Goal: Transaction & Acquisition: Purchase product/service

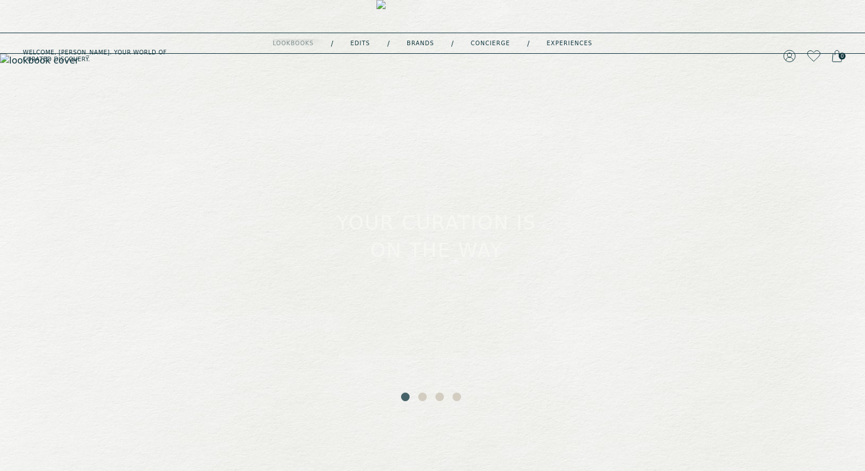
click at [295, 41] on div "lookbooks" at bounding box center [293, 44] width 41 height 6
click at [297, 42] on div "lookbooks" at bounding box center [293, 44] width 41 height 6
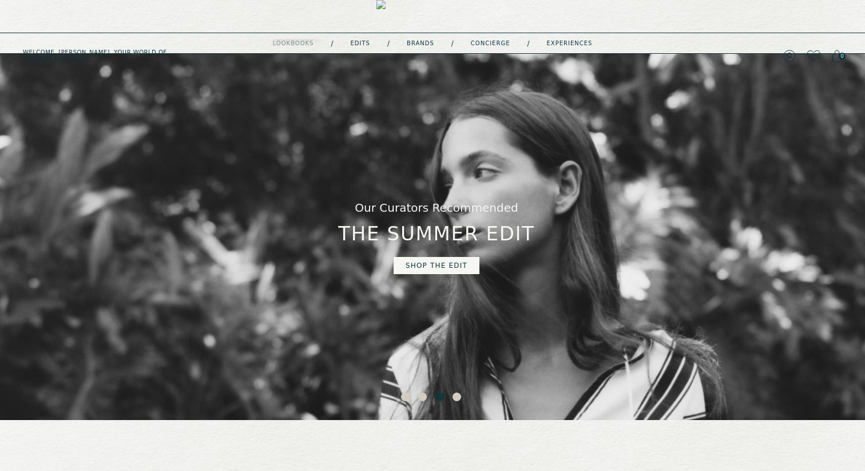
click at [292, 45] on div "lookbooks" at bounding box center [293, 44] width 41 height 6
click at [797, 49] on link "Account" at bounding box center [805, 49] width 49 height 9
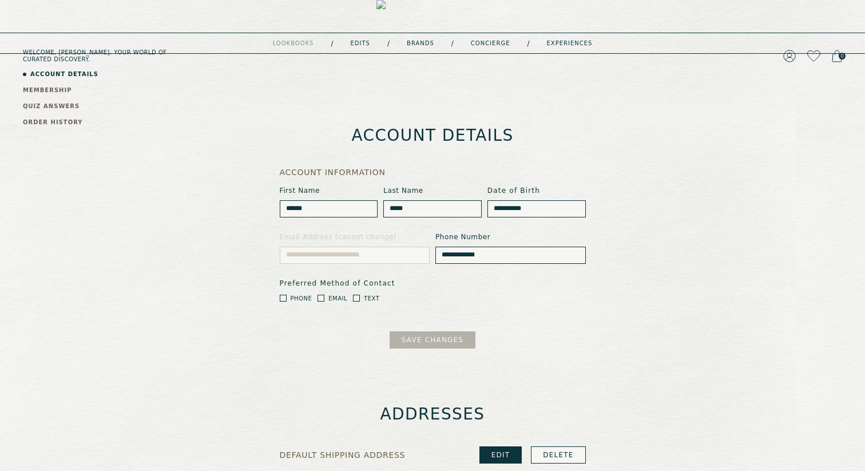
click at [788, 25] on div "Welcome, Claire . Your world of curated discovery. 0" at bounding box center [432, 16] width 865 height 33
click at [788, 50] on icon at bounding box center [790, 56] width 13 height 13
click at [788, 50] on icon at bounding box center [789, 55] width 11 height 11
click at [741, 236] on div "**********" at bounding box center [432, 299] width 865 height 491
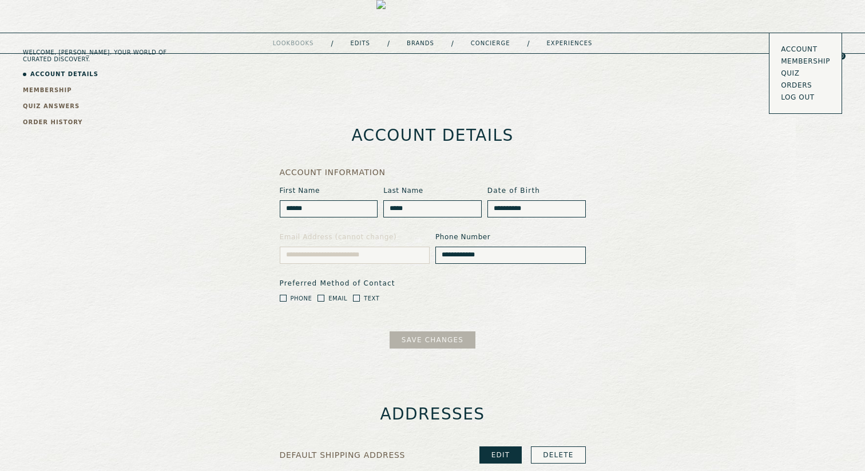
click at [790, 100] on button "LOG OUT" at bounding box center [798, 97] width 34 height 9
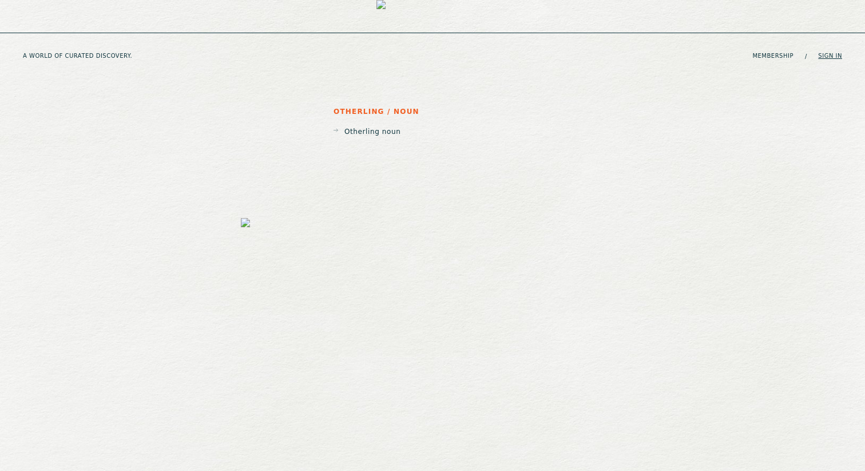
click at [828, 53] on link "Sign in" at bounding box center [830, 56] width 24 height 7
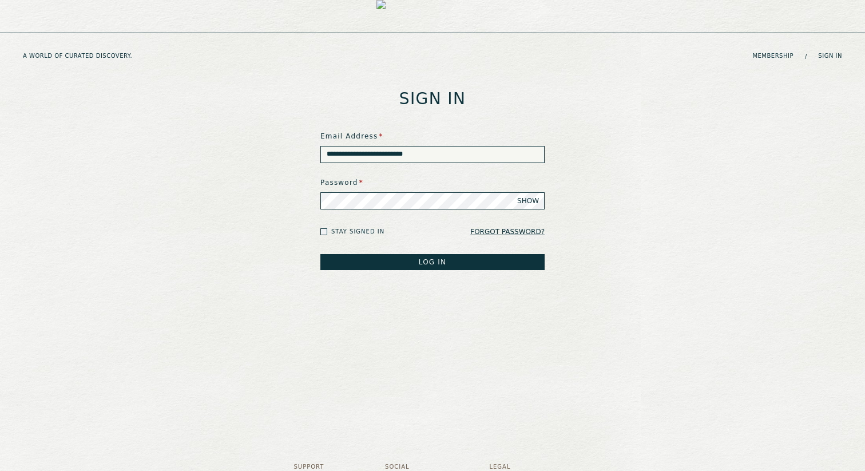
click at [436, 156] on input "**********" at bounding box center [433, 154] width 224 height 17
click at [354, 153] on input "**********" at bounding box center [433, 154] width 224 height 17
type input "**********"
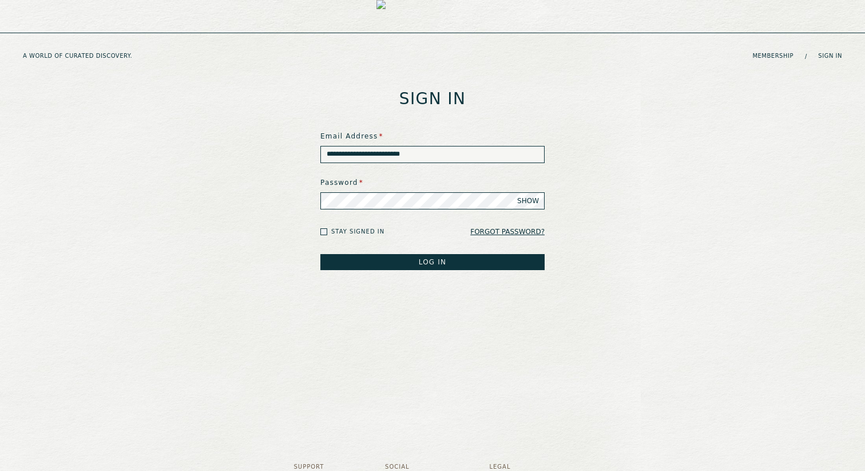
click at [321, 254] on button "LOG IN" at bounding box center [433, 262] width 224 height 16
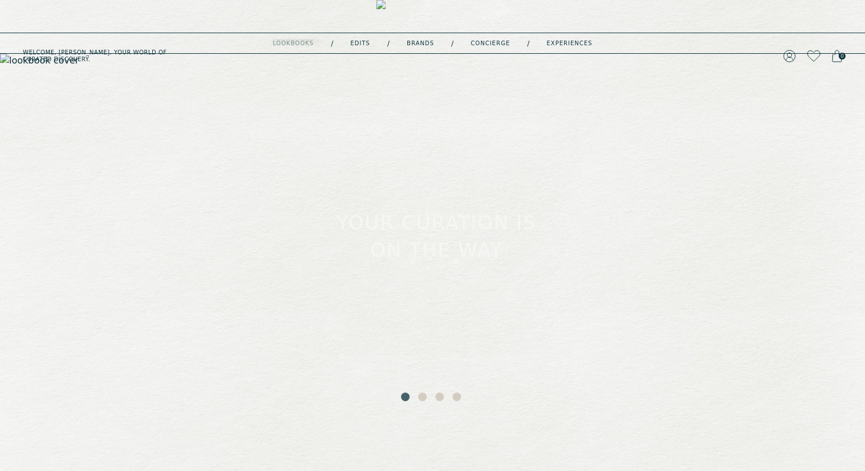
click at [287, 43] on div "lookbooks" at bounding box center [293, 44] width 41 height 6
click at [789, 46] on link "Account" at bounding box center [805, 49] width 49 height 9
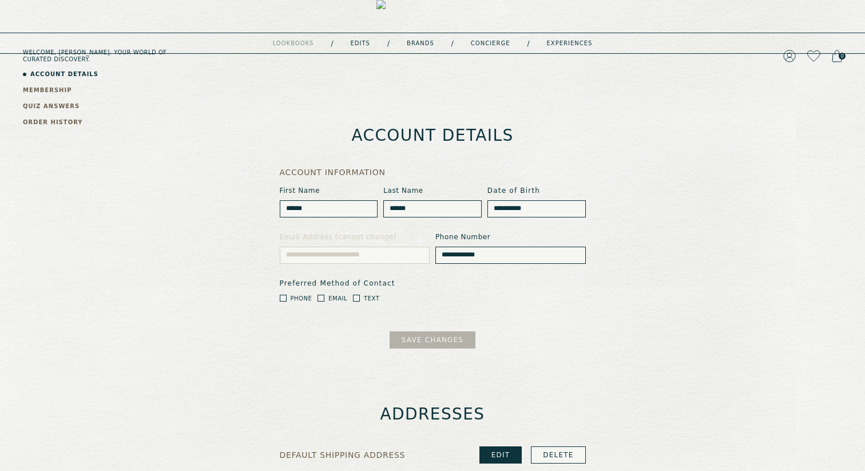
click at [41, 110] on link "QUIZ ANSWERS" at bounding box center [51, 106] width 57 height 9
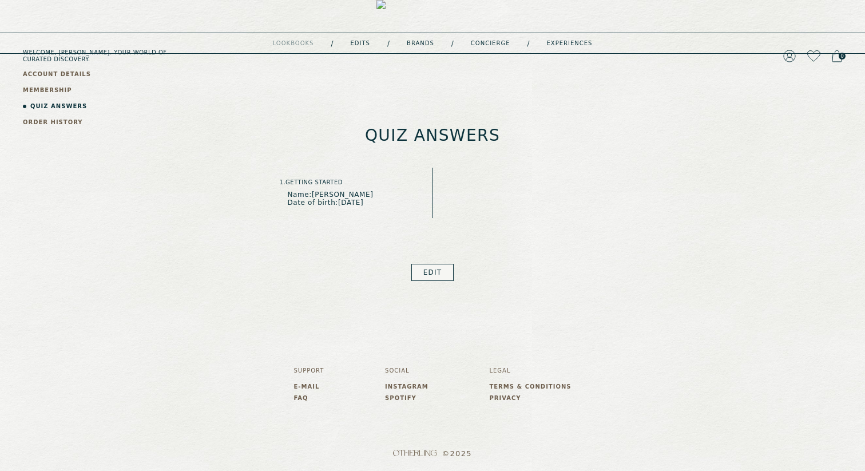
click at [54, 125] on link "ORDER HISTORY" at bounding box center [53, 122] width 60 height 9
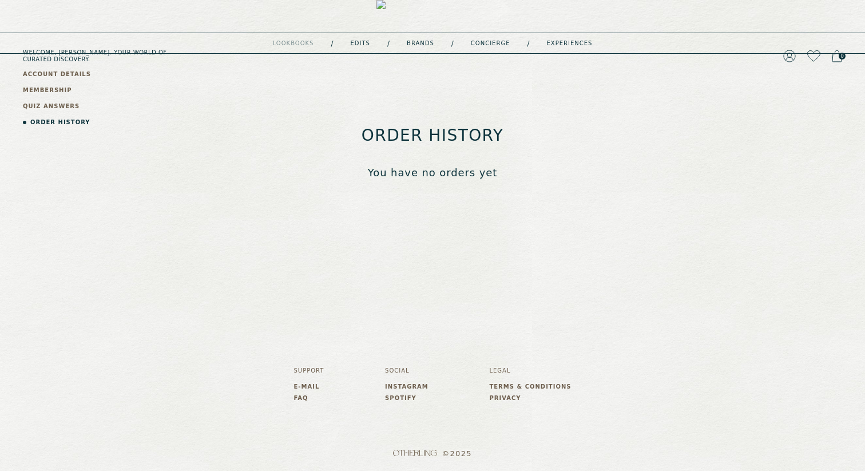
click at [50, 109] on link "QUIZ ANSWERS" at bounding box center [51, 106] width 57 height 9
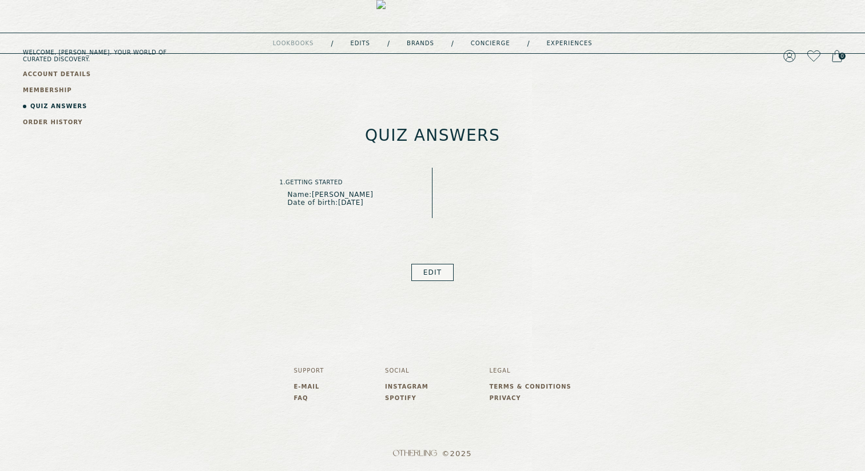
click at [48, 88] on link "MEMBERSHIP" at bounding box center [47, 90] width 49 height 9
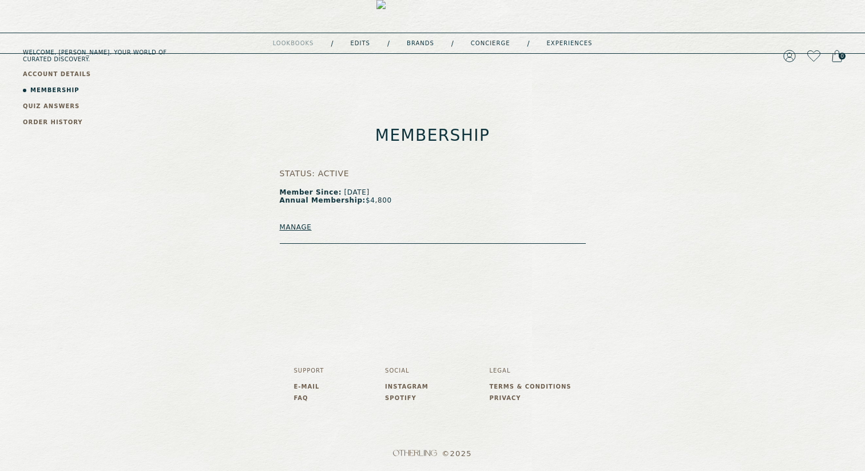
click at [48, 73] on link "ACCOUNT DETAILS" at bounding box center [57, 74] width 68 height 9
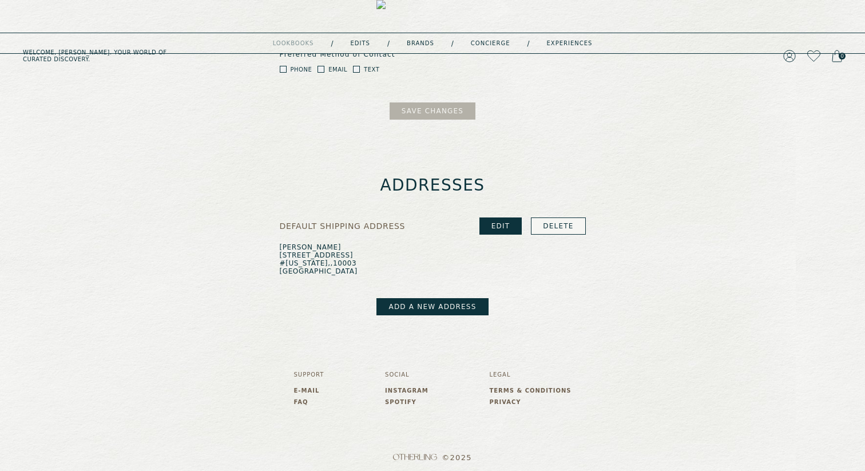
scroll to position [232, 0]
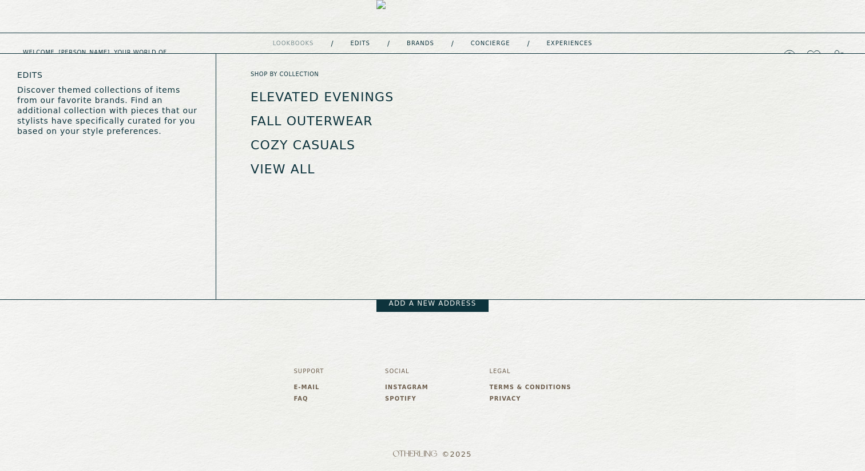
click at [327, 96] on link "Elevated Evenings" at bounding box center [322, 97] width 143 height 14
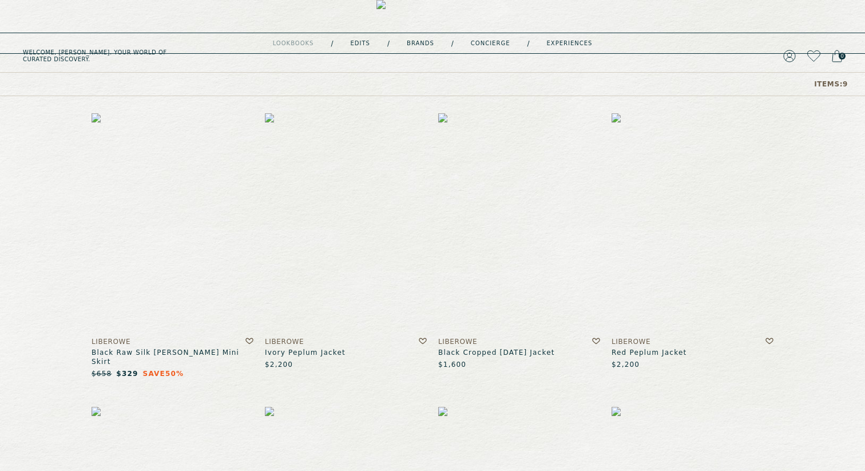
scroll to position [82, 0]
click at [366, 189] on img at bounding box center [346, 225] width 162 height 219
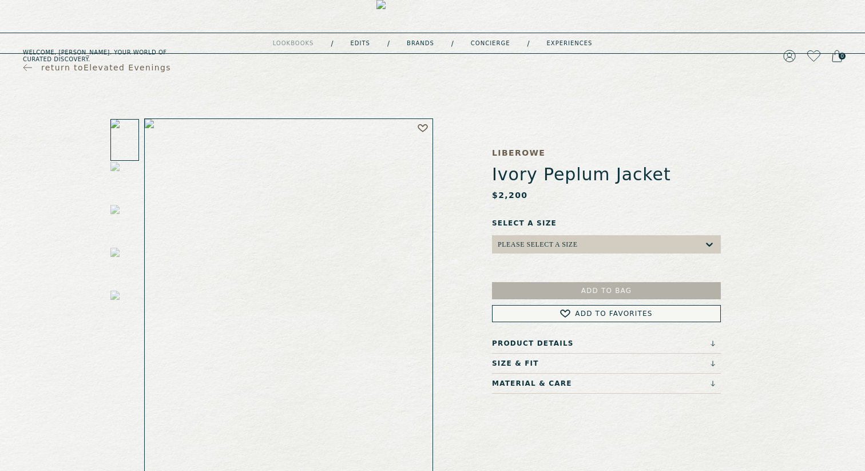
click at [42, 66] on span "return to Elevated Evenings" at bounding box center [106, 67] width 130 height 11
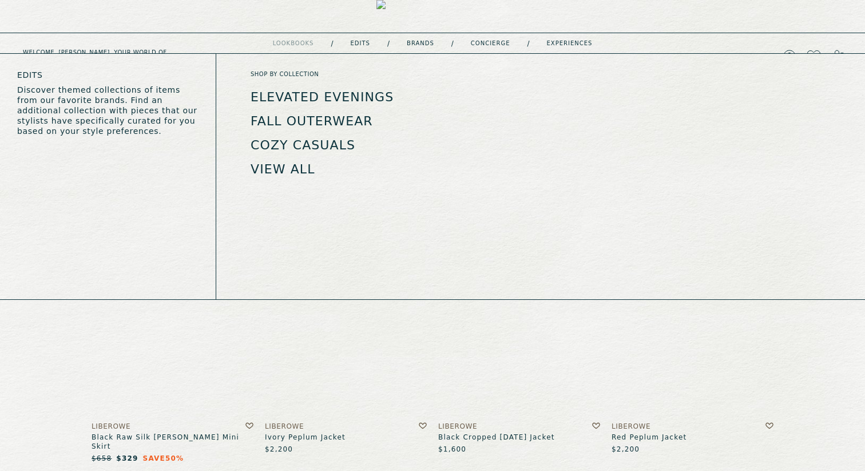
click at [299, 120] on link "Fall Outerwear" at bounding box center [312, 121] width 122 height 14
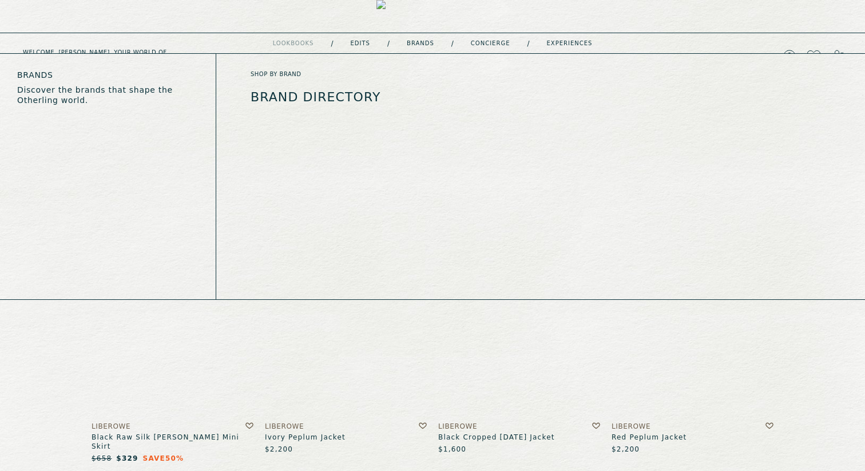
click at [348, 100] on link "Brand Directory" at bounding box center [316, 97] width 130 height 14
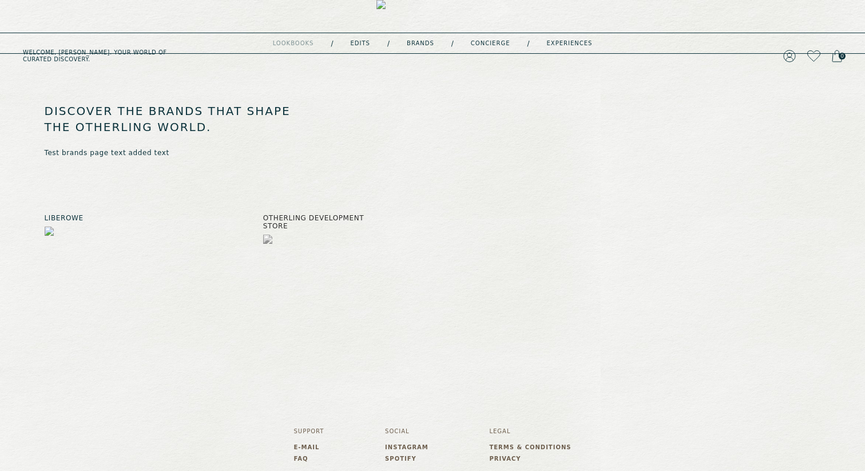
click at [124, 259] on img at bounding box center [105, 295] width 120 height 137
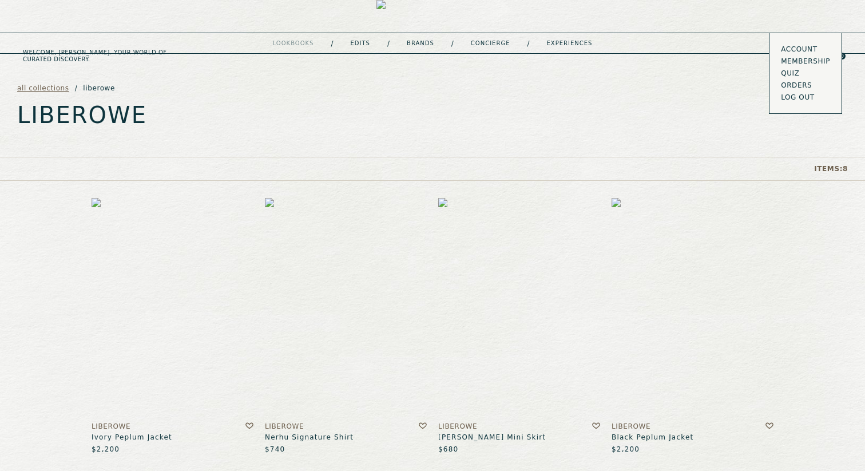
click at [790, 48] on link "Account" at bounding box center [805, 49] width 49 height 9
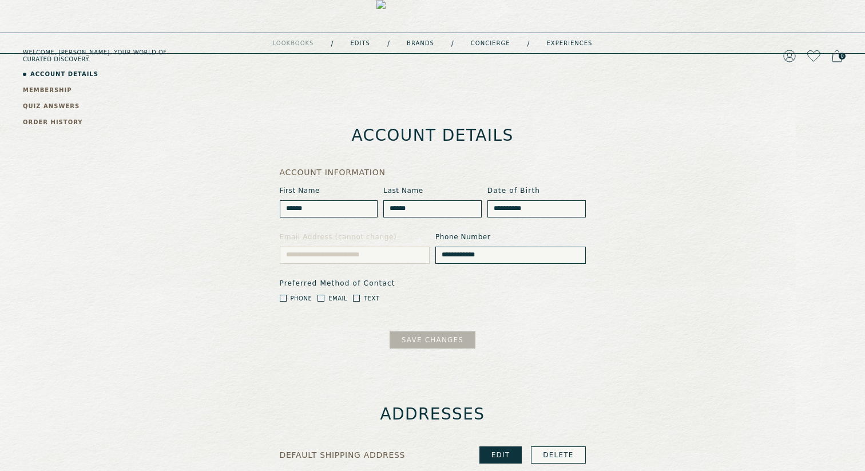
click at [385, 9] on img at bounding box center [433, 56] width 112 height 112
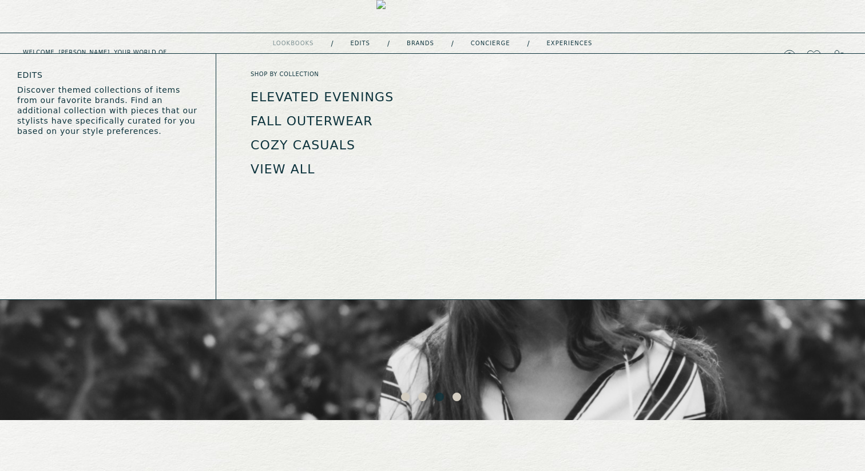
click at [277, 165] on link "View all" at bounding box center [283, 169] width 65 height 14
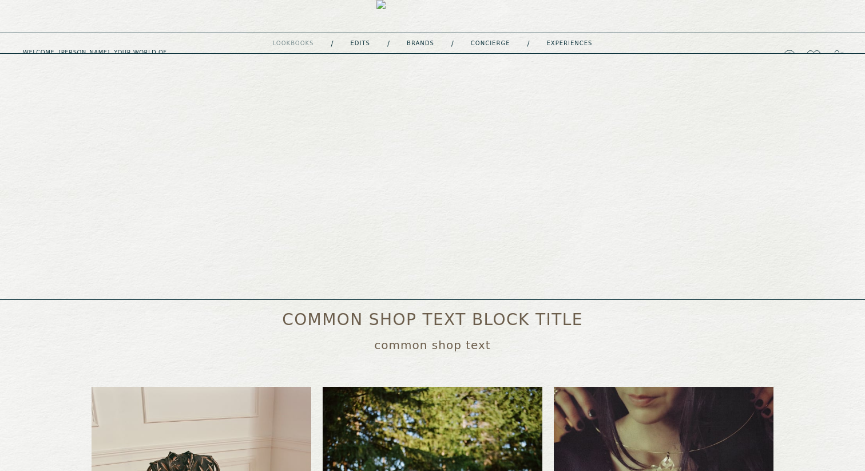
click at [416, 43] on link "Brands" at bounding box center [420, 44] width 27 height 6
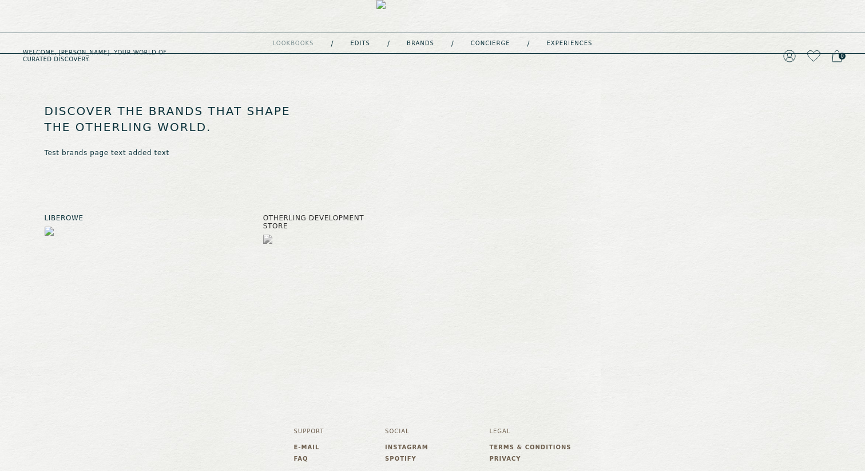
click at [85, 265] on img at bounding box center [105, 295] width 120 height 137
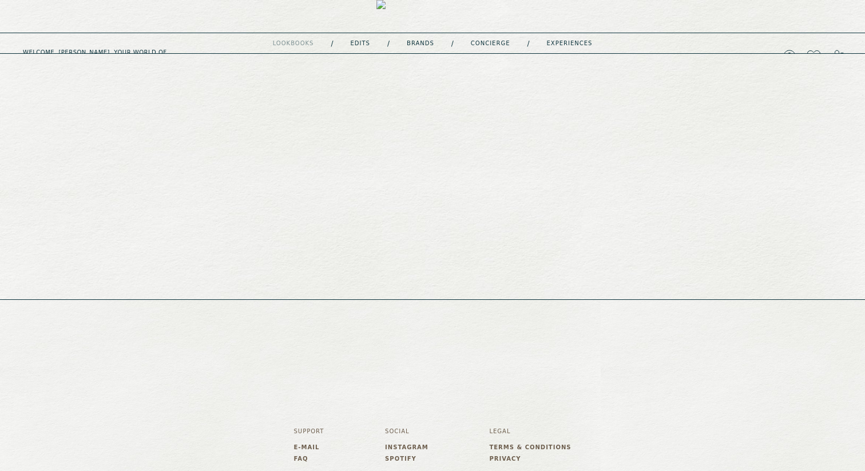
click at [481, 41] on link "concierge" at bounding box center [490, 44] width 39 height 6
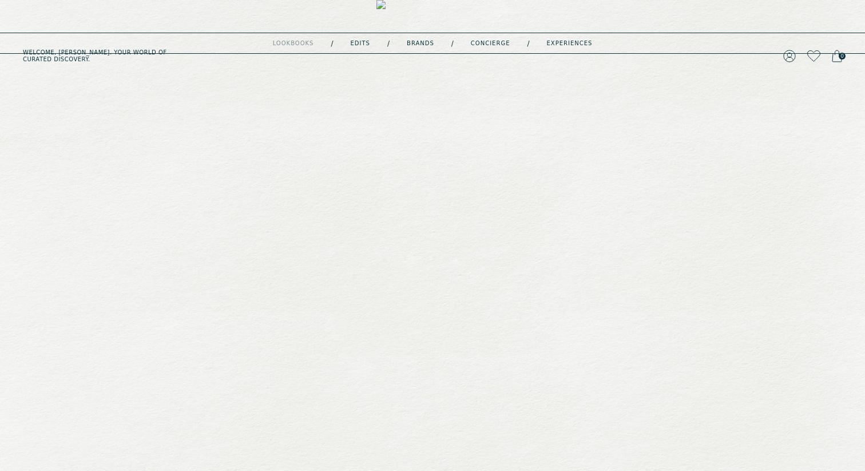
type input "**********"
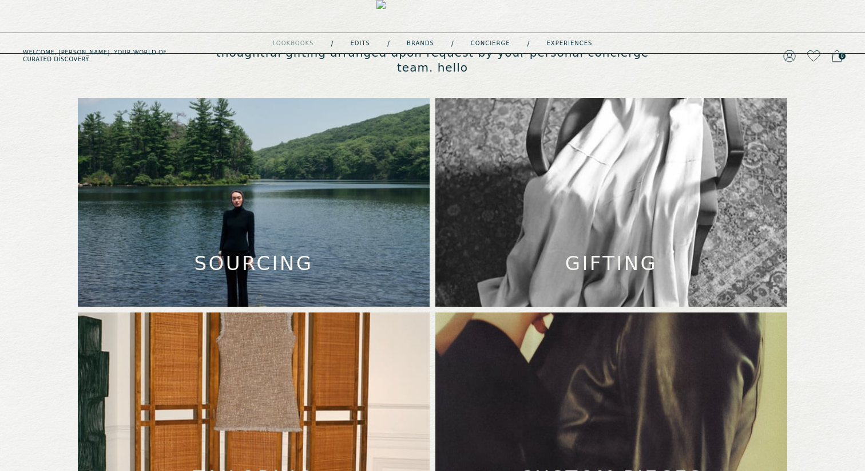
scroll to position [404, 0]
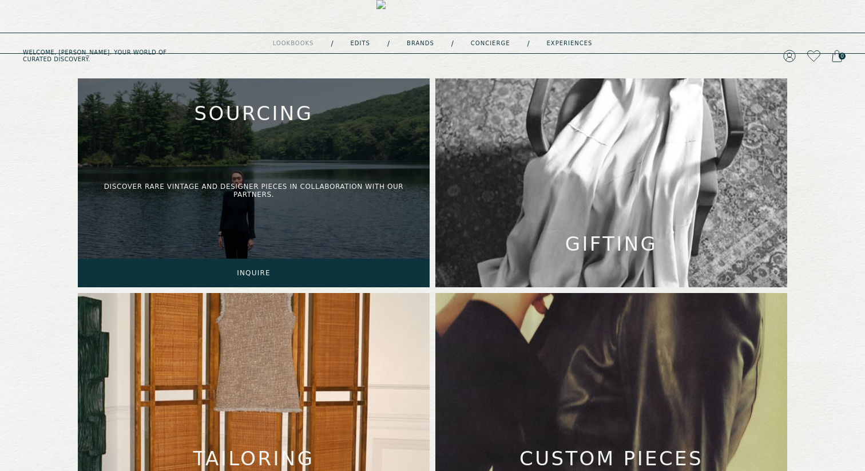
click at [238, 143] on div "discover rare vintage and designer pieces in collaboration with our partners." at bounding box center [254, 182] width 352 height 209
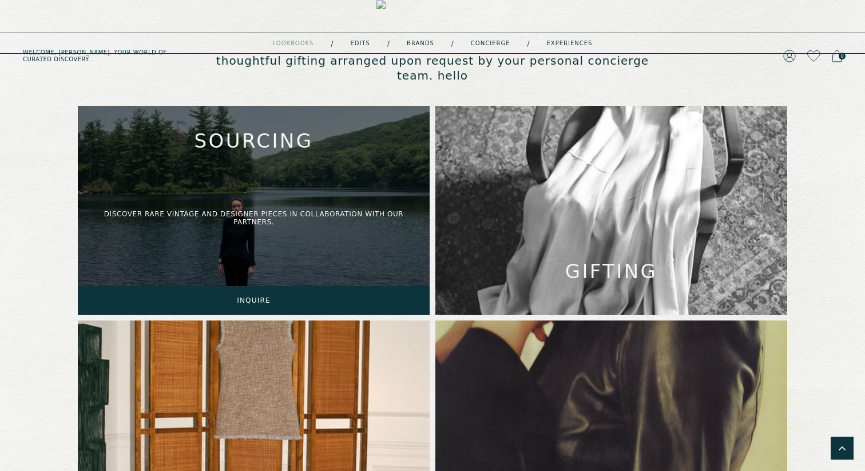
scroll to position [357, 0]
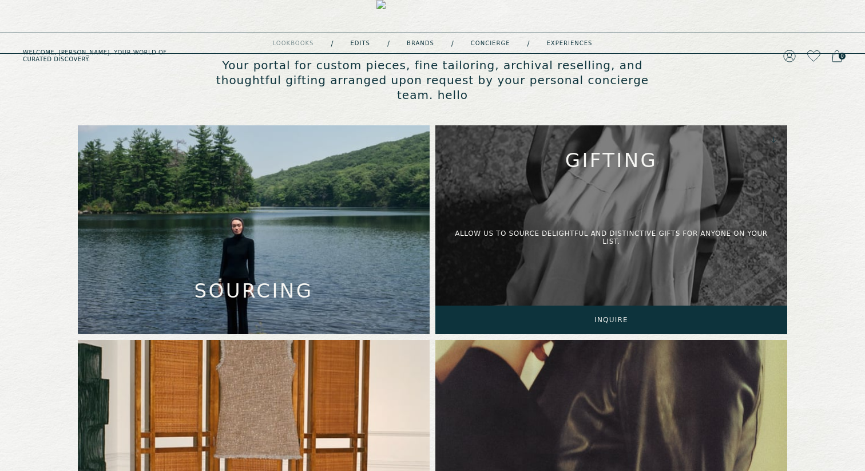
click at [565, 188] on div "allow us to source delightful and distinctive gifts for anyone on your list." at bounding box center [612, 229] width 352 height 209
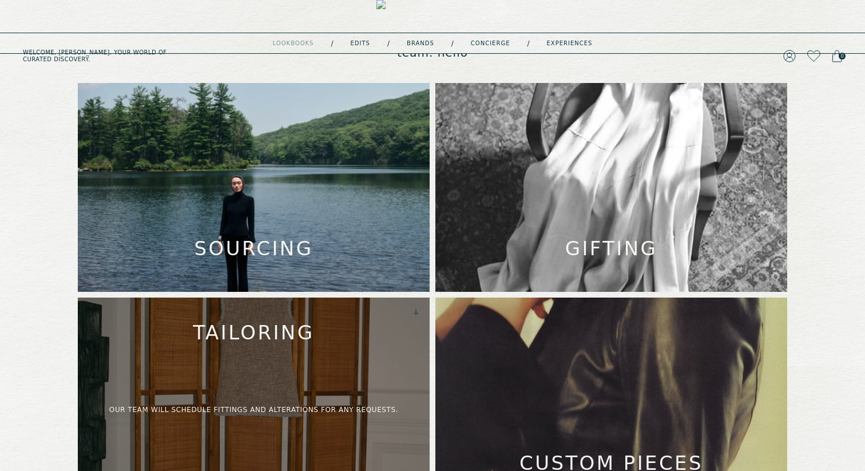
click at [317, 376] on div "our team will schedule fittings and alterations for ANY requests." at bounding box center [254, 402] width 352 height 209
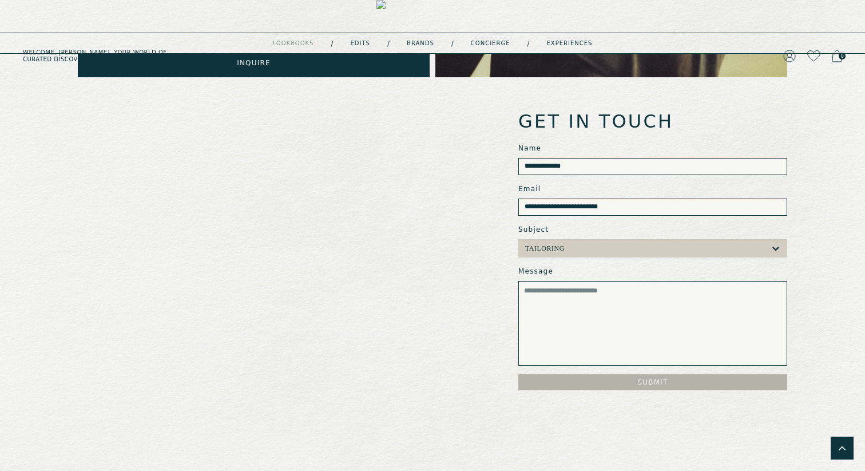
scroll to position [842, 0]
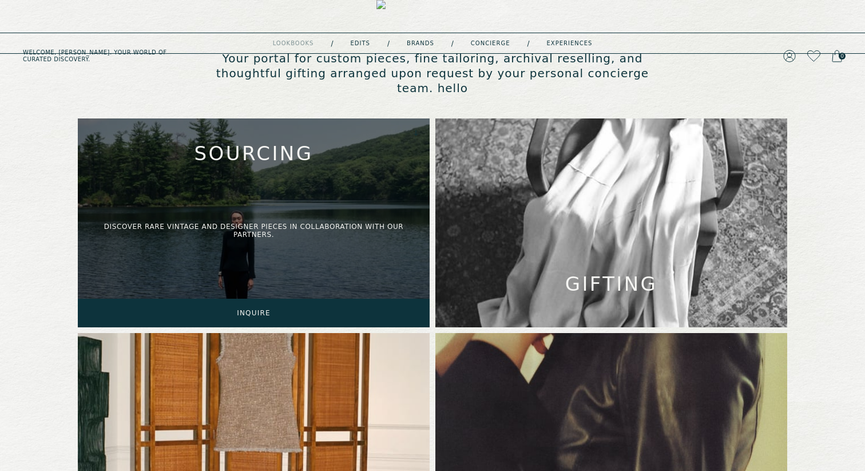
click at [333, 187] on div "discover rare vintage and designer pieces in collaboration with our partners." at bounding box center [254, 222] width 352 height 209
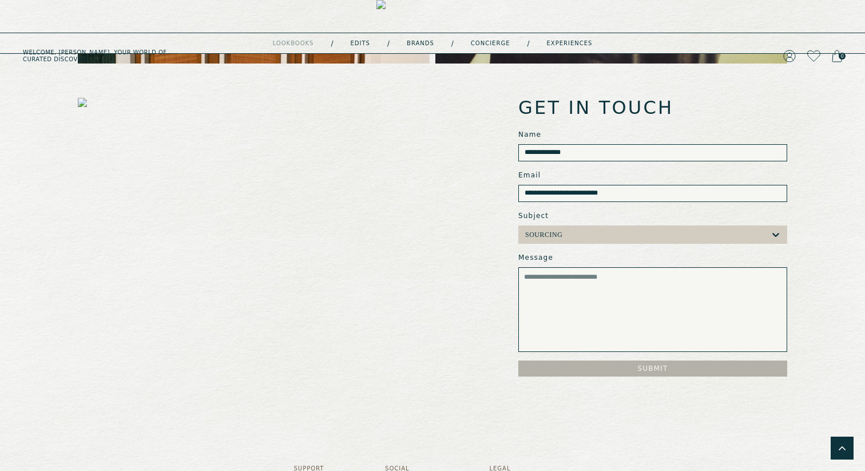
click at [563, 283] on textarea "Message" at bounding box center [653, 309] width 269 height 85
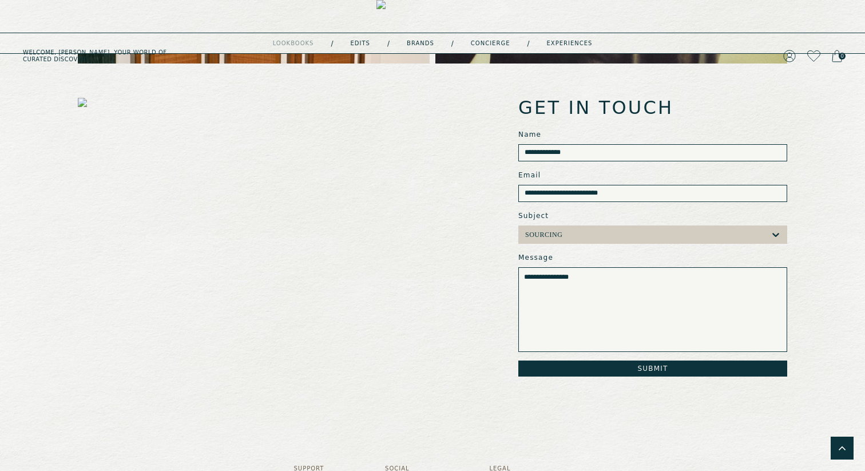
type textarea "**********"
click at [642, 361] on button "Submit" at bounding box center [653, 369] width 269 height 16
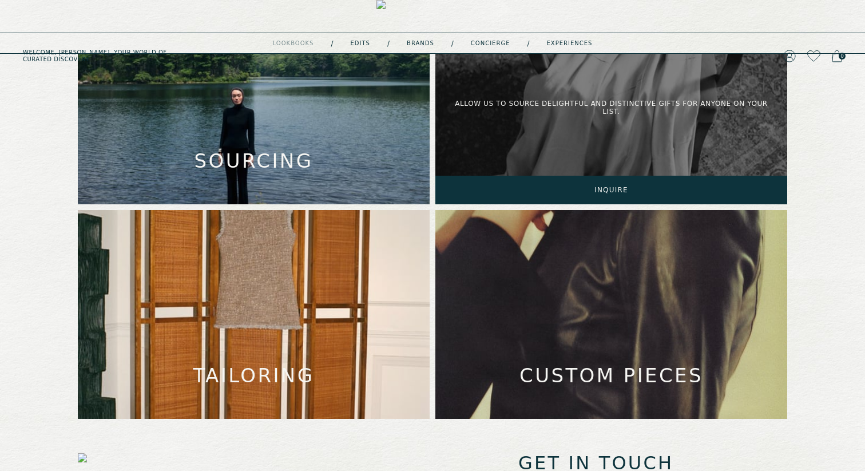
scroll to position [495, 0]
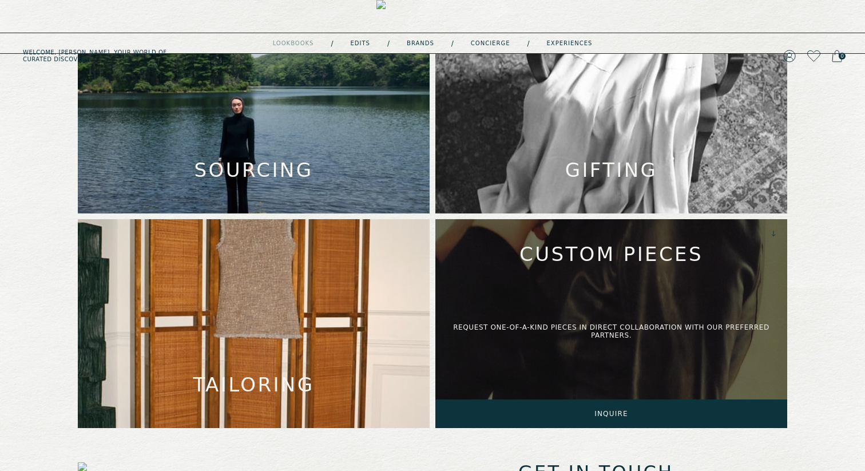
click at [565, 250] on div "request one-of-a-kind pieces in direct collaboration with our Preferred partner…" at bounding box center [612, 323] width 352 height 209
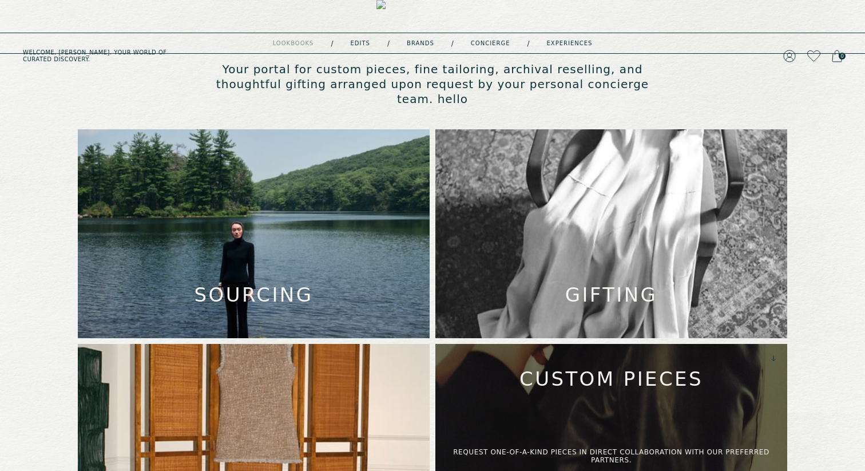
scroll to position [350, 0]
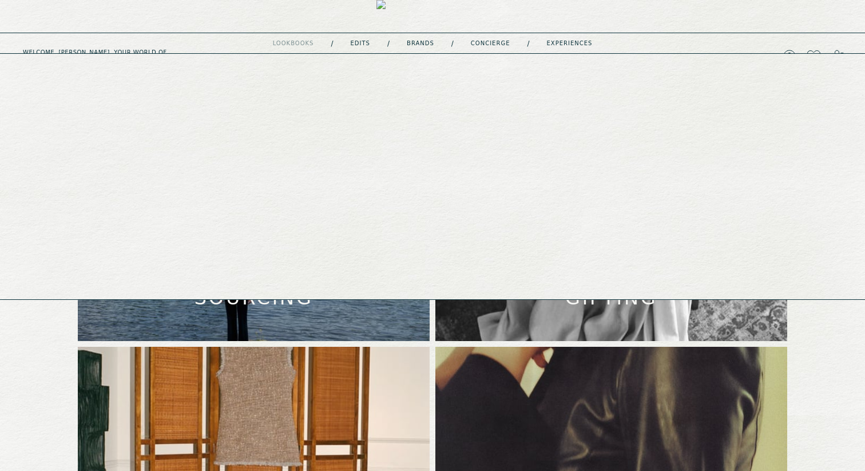
click at [560, 41] on link "experiences" at bounding box center [570, 44] width 46 height 6
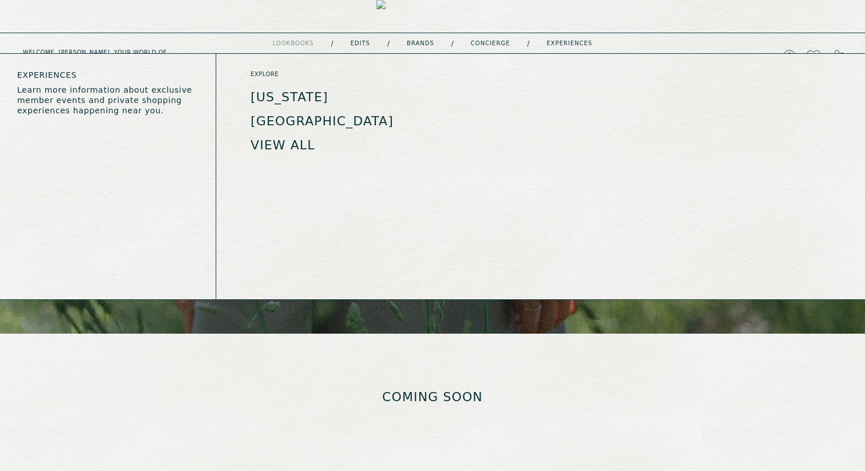
click at [276, 138] on link "View all" at bounding box center [283, 145] width 65 height 14
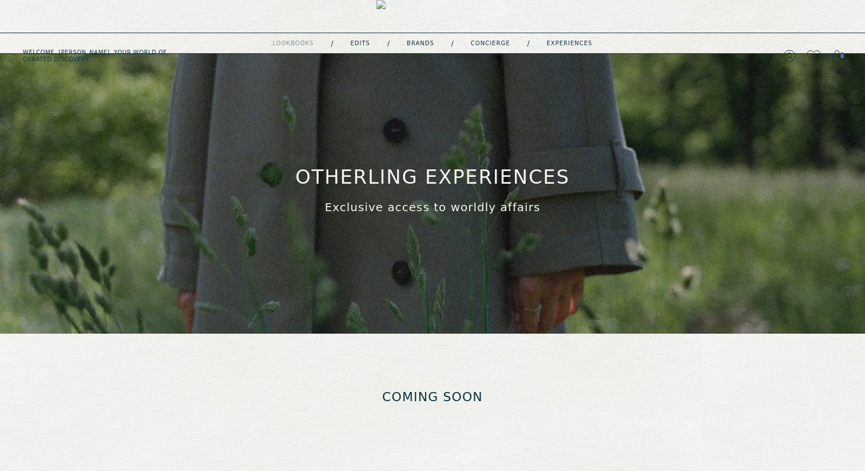
click at [410, 14] on img at bounding box center [433, 56] width 112 height 112
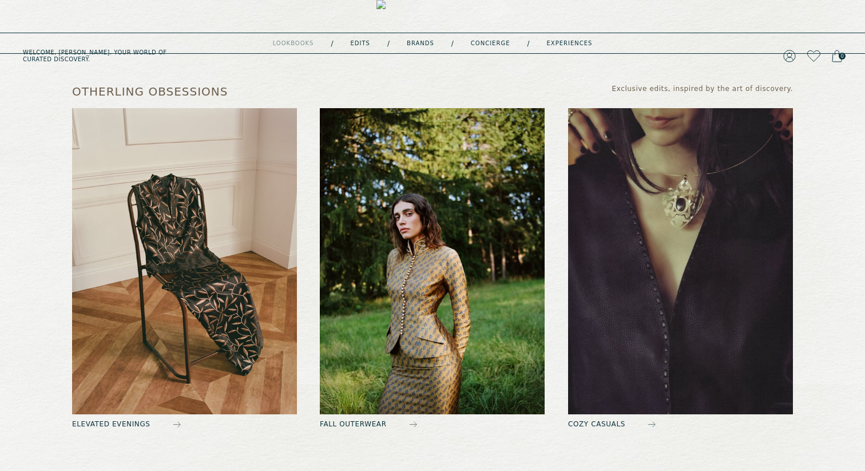
scroll to position [382, 0]
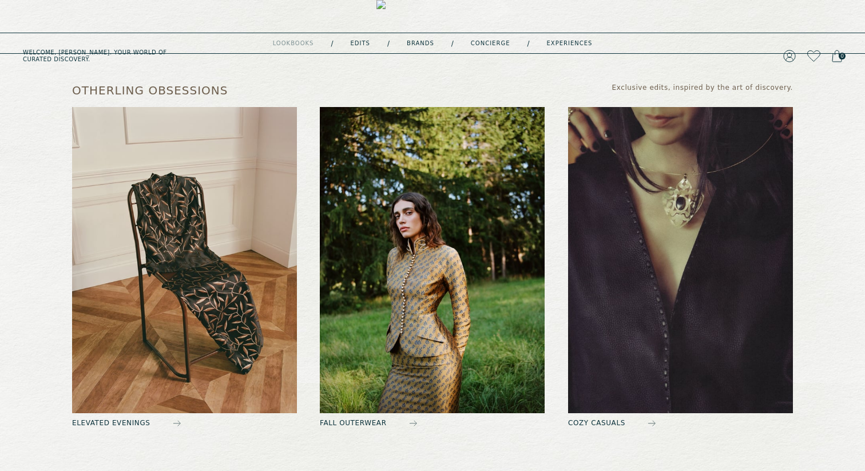
click at [173, 256] on img at bounding box center [184, 260] width 225 height 306
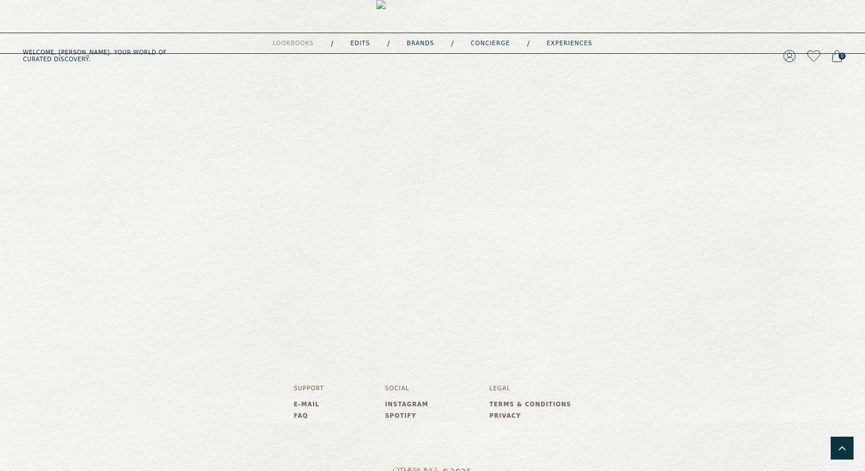
scroll to position [1125, 0]
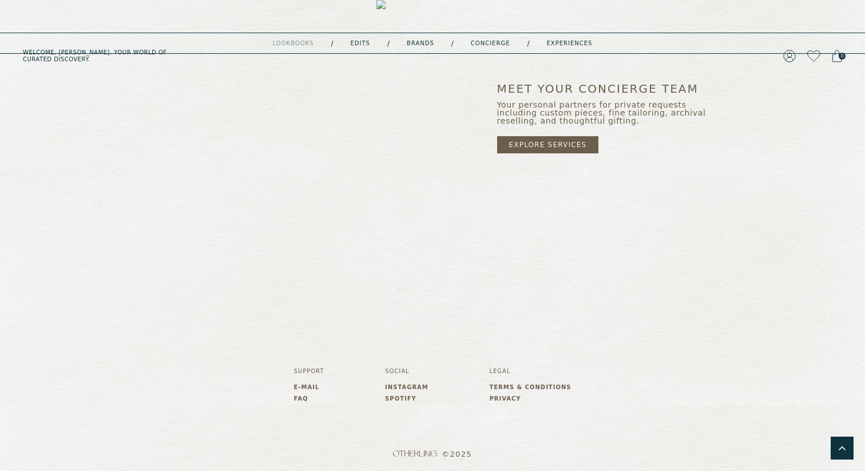
click at [306, 384] on link "E-mail" at bounding box center [309, 387] width 30 height 7
click at [298, 399] on link "FAQ" at bounding box center [309, 398] width 30 height 7
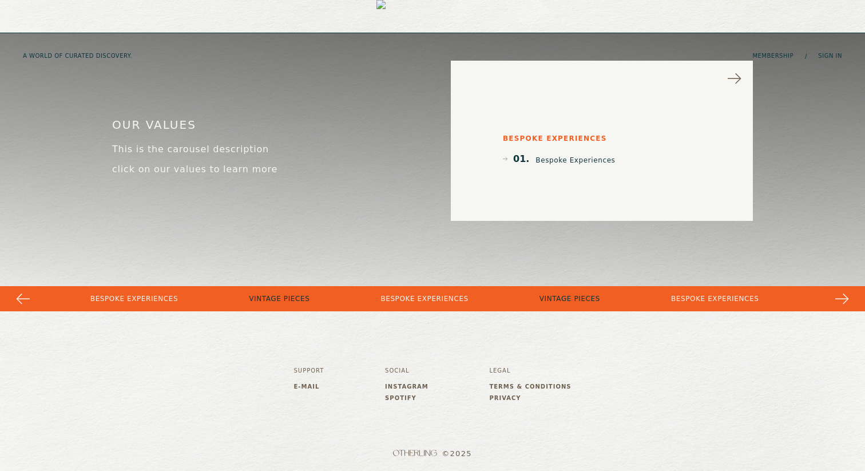
scroll to position [2175, 0]
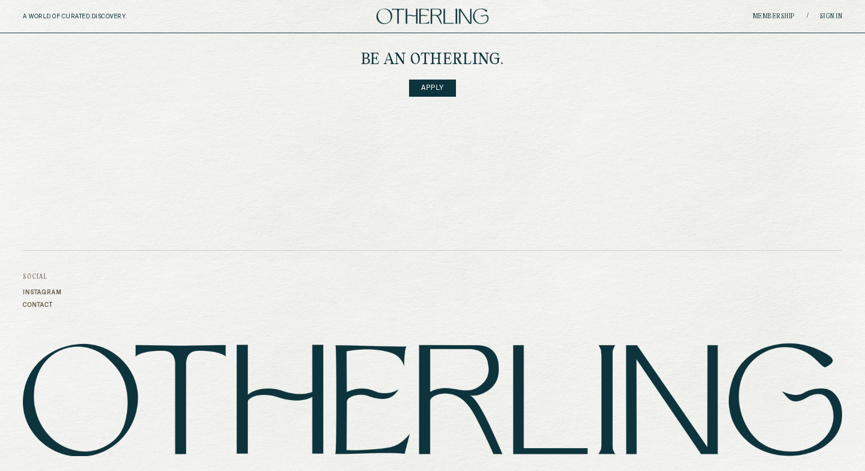
scroll to position [1588, 0]
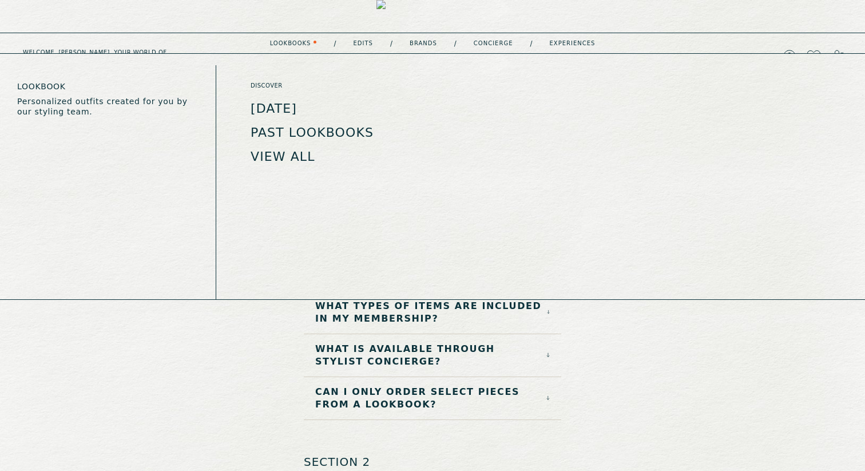
click at [293, 41] on link "lookbooks" at bounding box center [290, 44] width 41 height 6
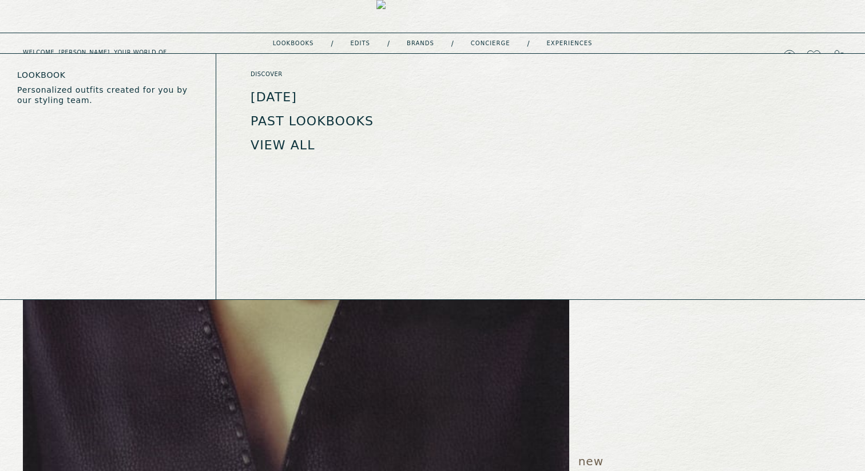
click at [286, 98] on link "Sep 2025" at bounding box center [274, 97] width 46 height 14
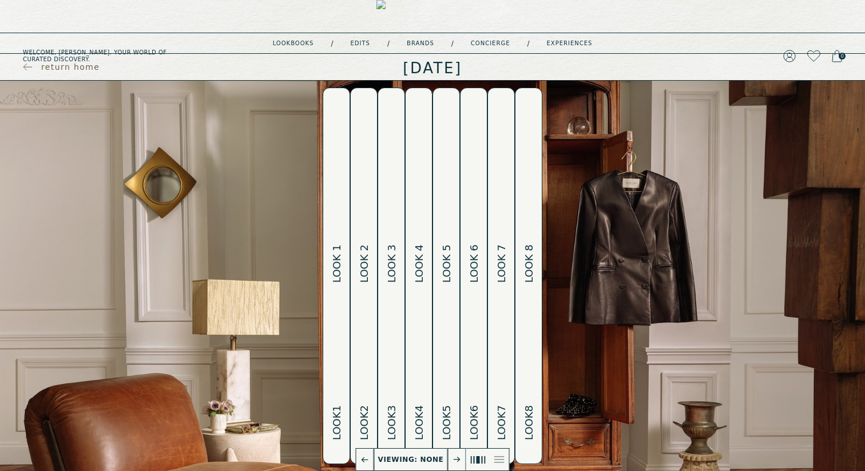
click at [337, 227] on h2 "Look 1 Look 1" at bounding box center [336, 275] width 13 height 375
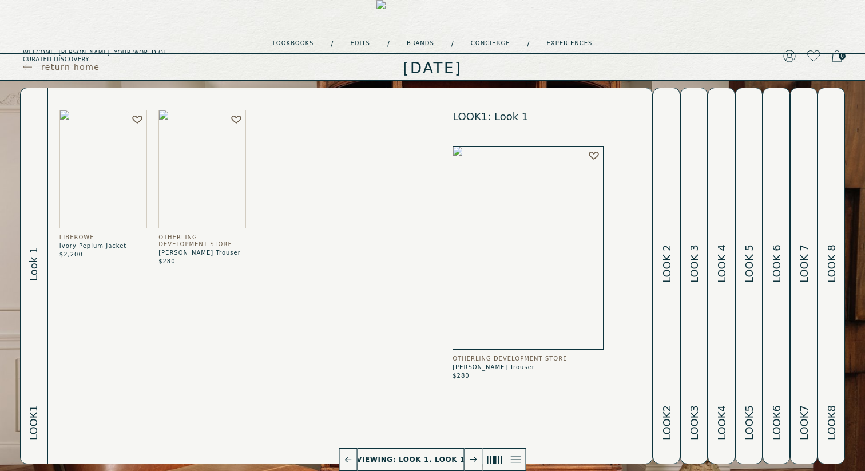
click at [664, 193] on h2 "Look 2 Look 2" at bounding box center [666, 275] width 13 height 375
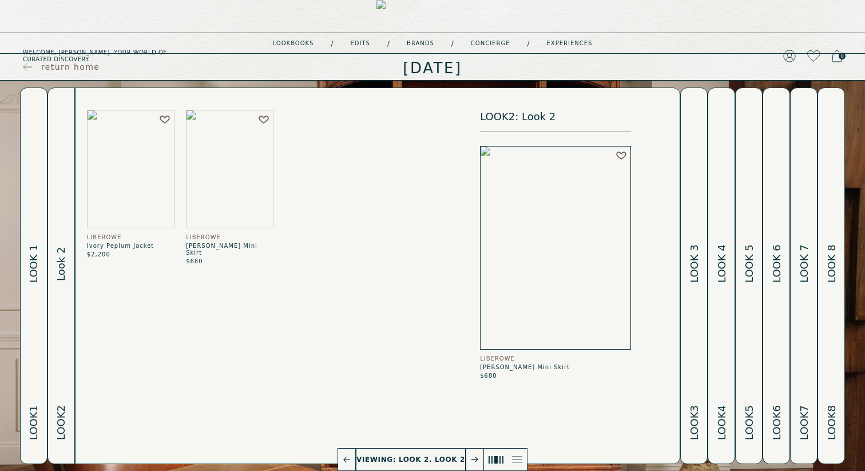
click at [688, 193] on h2 "Look 3 Look 3" at bounding box center [694, 275] width 13 height 375
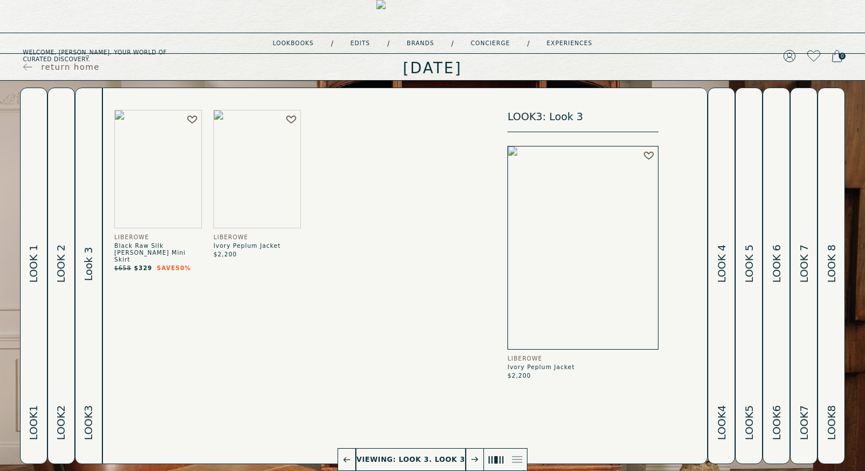
click at [263, 170] on img at bounding box center [257, 169] width 88 height 118
click at [716, 238] on h2 "Look 4 Look 4" at bounding box center [721, 275] width 13 height 375
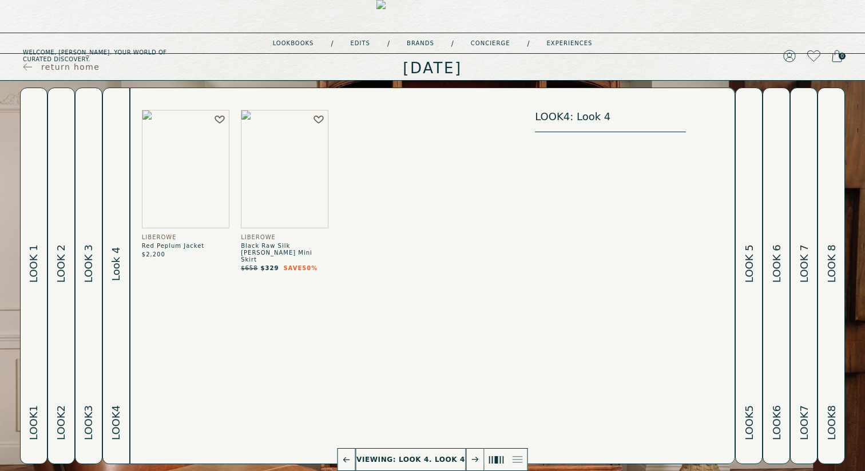
click at [34, 66] on link "return home" at bounding box center [61, 66] width 77 height 11
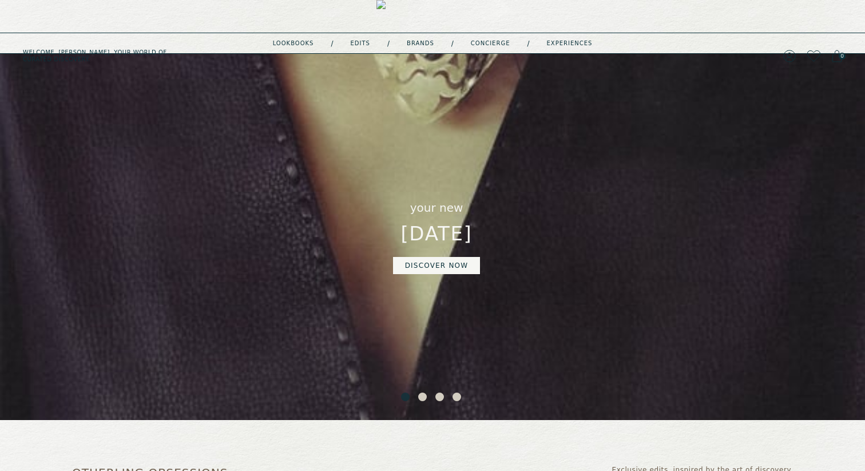
click at [421, 393] on button "2" at bounding box center [423, 398] width 11 height 11
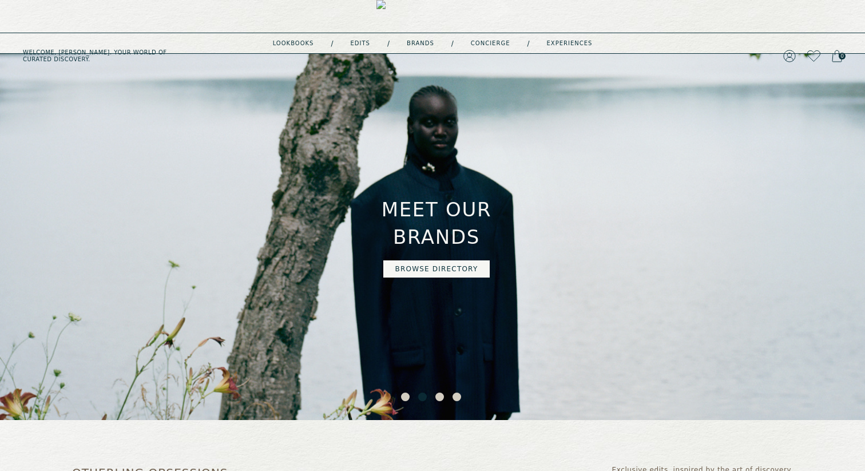
click at [439, 396] on button "3" at bounding box center [441, 398] width 11 height 11
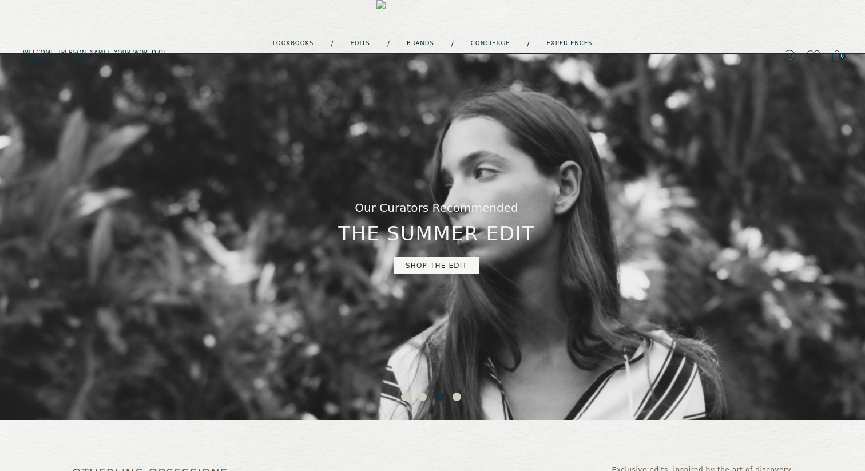
click at [455, 395] on button "4" at bounding box center [458, 398] width 11 height 11
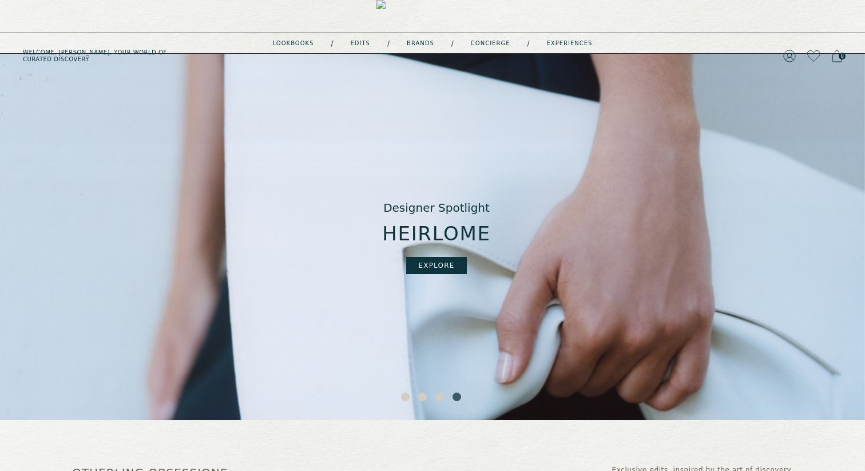
click at [446, 269] on button "EXPLORE" at bounding box center [436, 265] width 60 height 17
click at [438, 265] on button "EXPLORE" at bounding box center [436, 265] width 60 height 17
click at [405, 395] on button "1" at bounding box center [406, 398] width 11 height 11
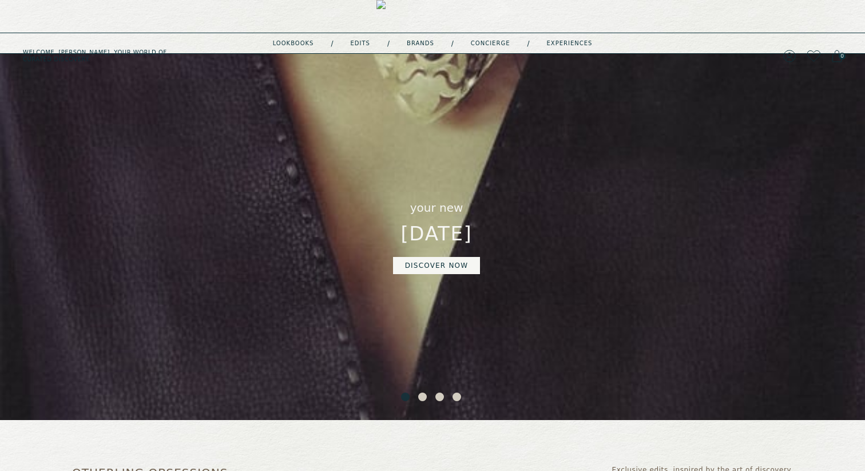
click at [431, 263] on link "DISCOVER NOW" at bounding box center [437, 265] width 88 height 17
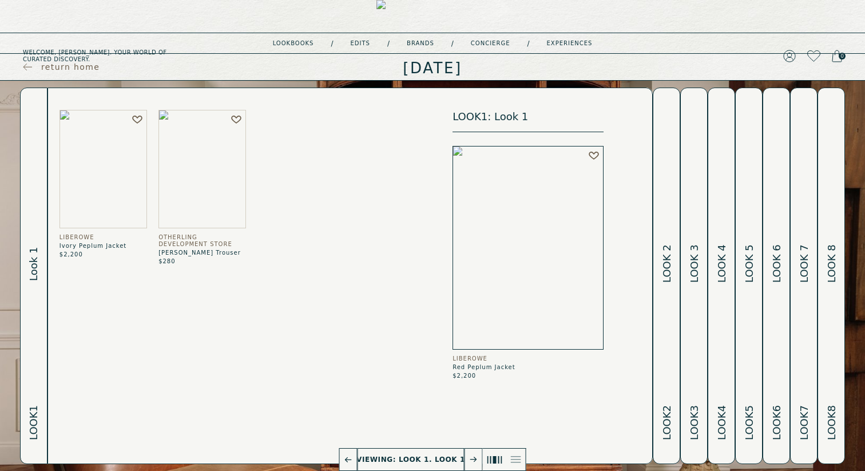
click at [511, 458] on icon at bounding box center [516, 459] width 10 height 7
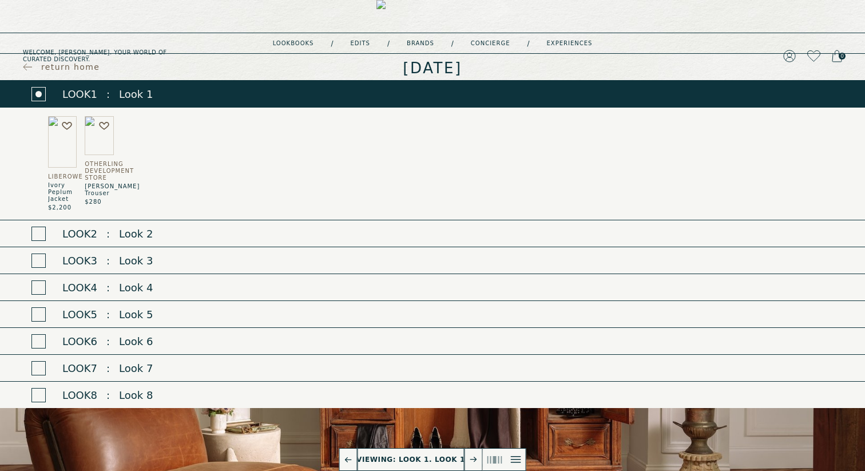
click at [37, 227] on span at bounding box center [38, 234] width 14 height 14
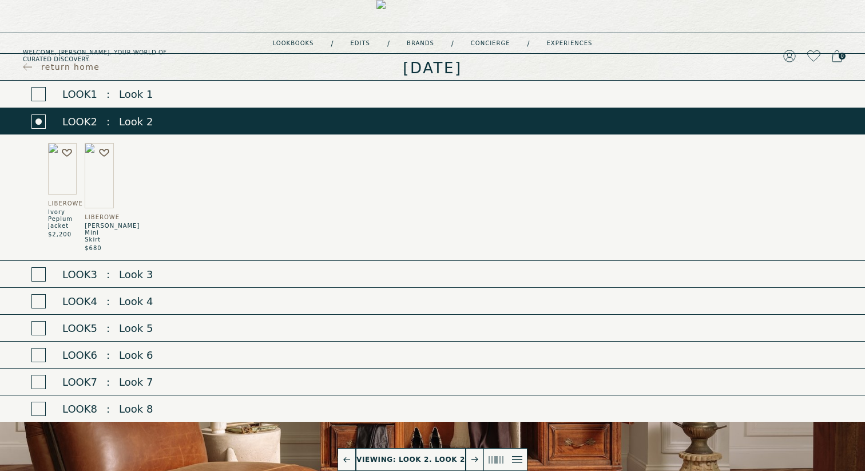
click at [38, 267] on span at bounding box center [38, 274] width 14 height 14
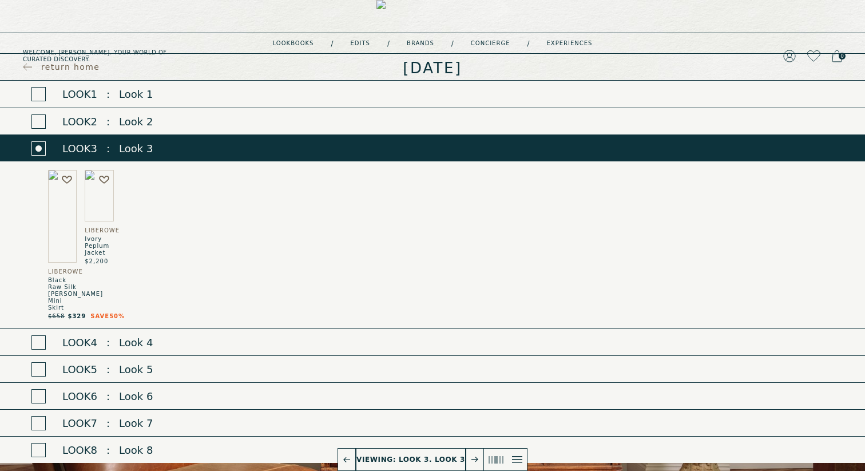
click at [41, 335] on span at bounding box center [38, 342] width 14 height 14
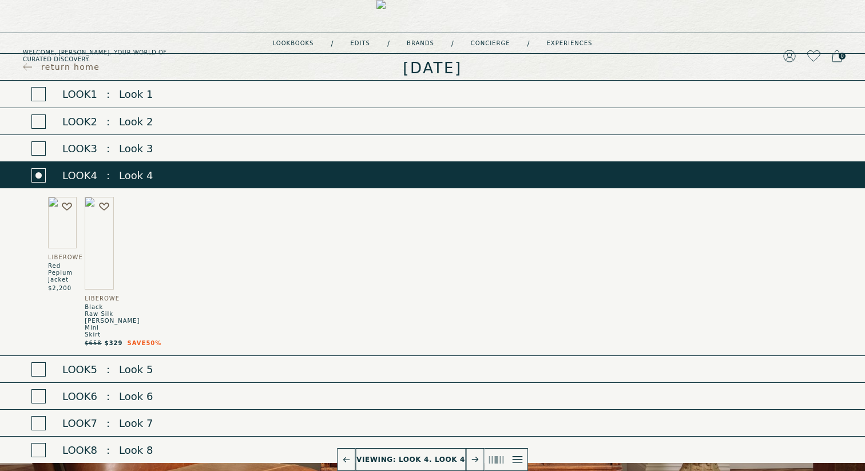
click at [40, 362] on span at bounding box center [38, 369] width 14 height 14
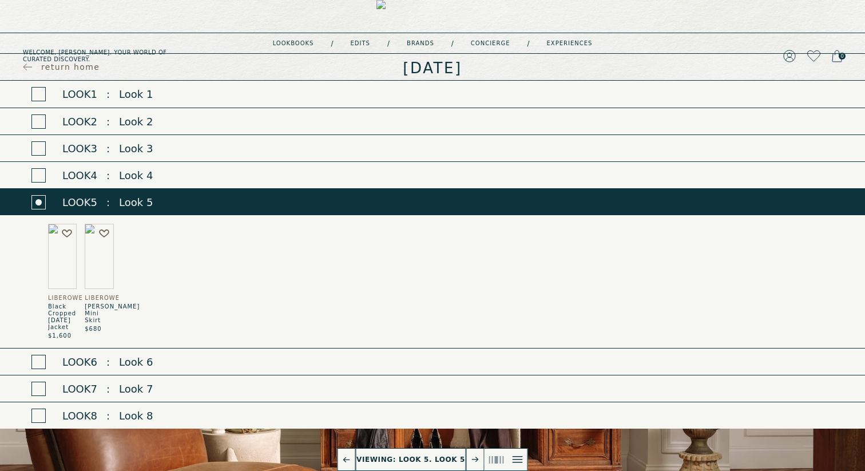
click at [40, 348] on button "Look 6 : Look 6" at bounding box center [432, 361] width 865 height 27
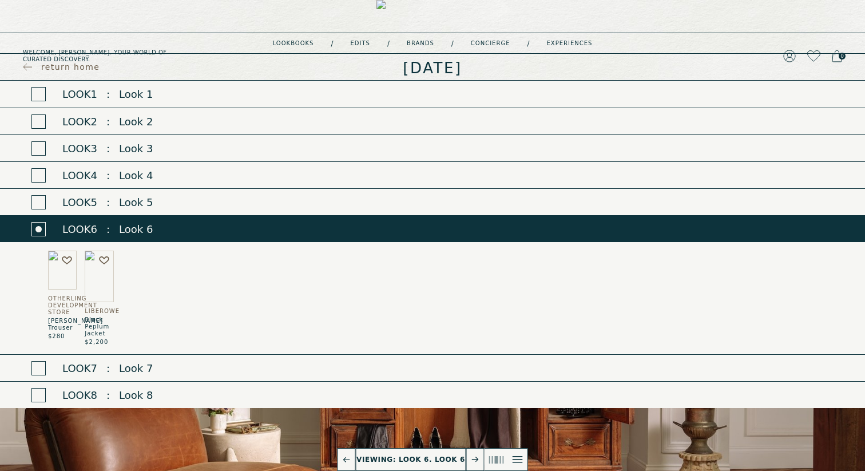
click at [39, 362] on span at bounding box center [38, 368] width 14 height 14
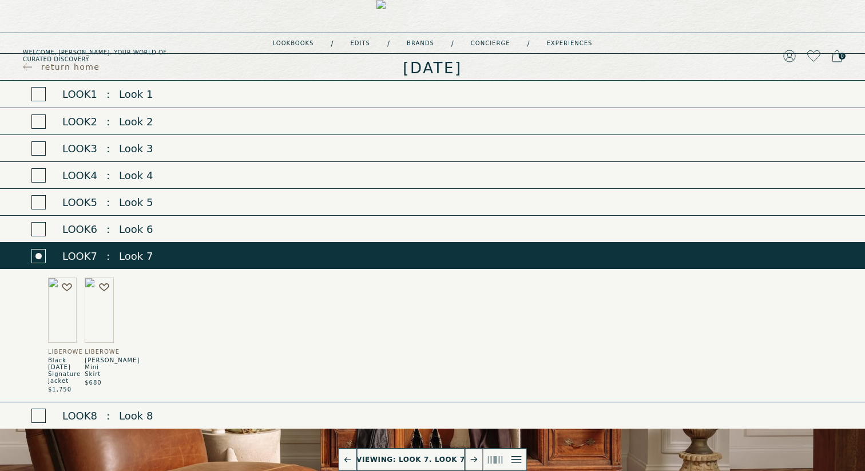
click at [42, 409] on span at bounding box center [38, 416] width 14 height 14
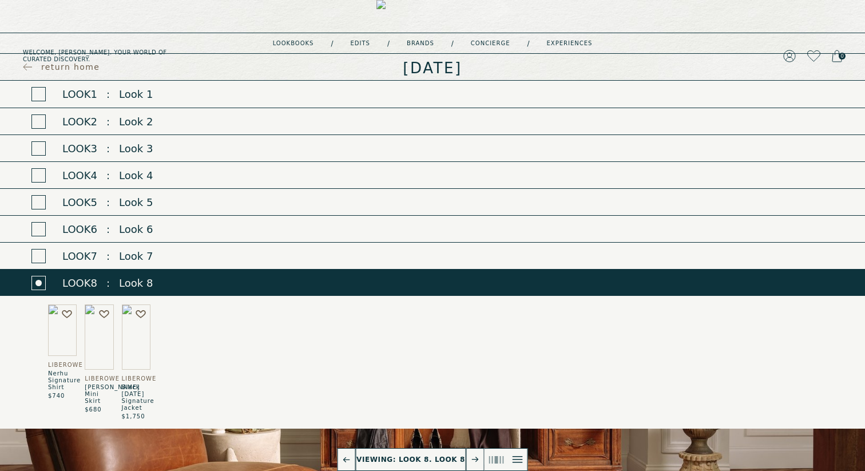
click at [35, 282] on span at bounding box center [38, 283] width 6 height 6
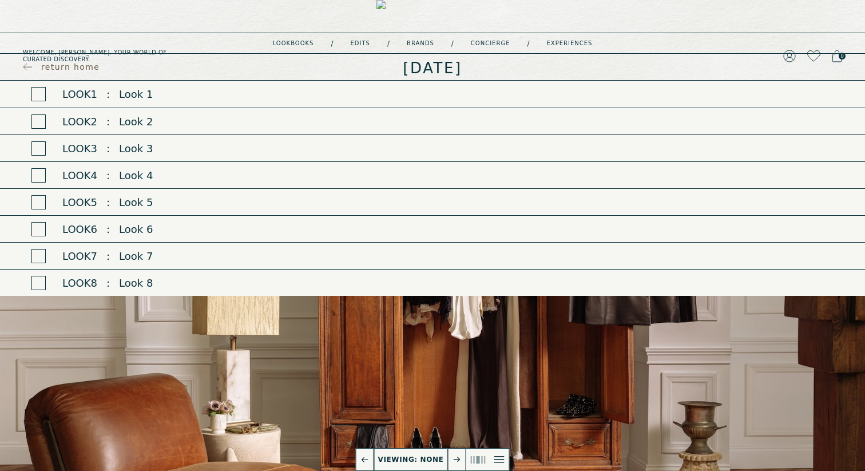
click at [434, 460] on p "Viewing: None" at bounding box center [411, 459] width 83 height 11
click at [499, 458] on icon at bounding box center [500, 459] width 10 height 7
click at [482, 461] on icon at bounding box center [482, 459] width 0 height 7
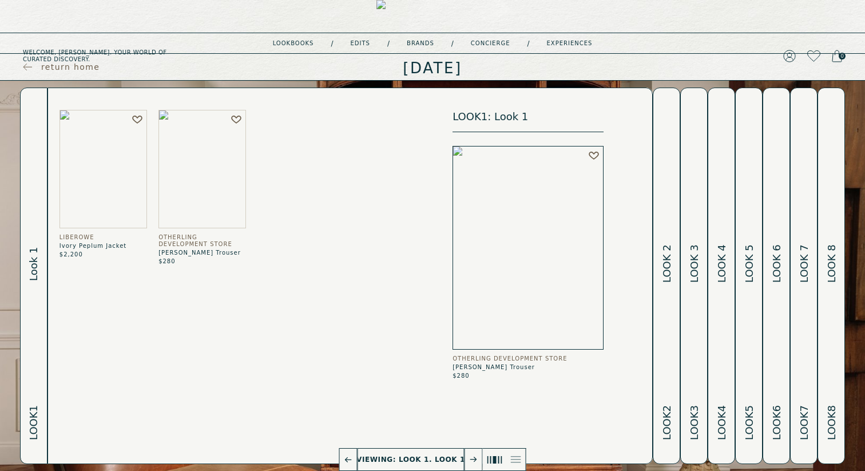
click at [672, 240] on h2 "Look 2 Look 2" at bounding box center [666, 275] width 13 height 375
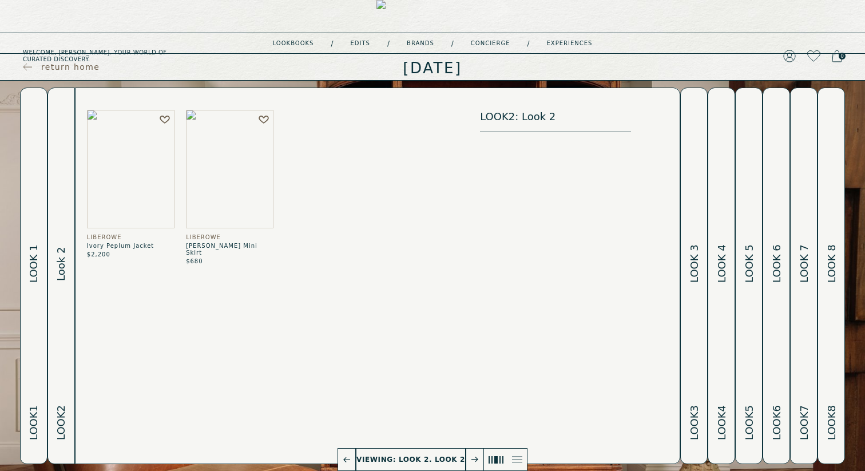
click at [24, 205] on button "Look 1 Look 1" at bounding box center [33, 276] width 27 height 377
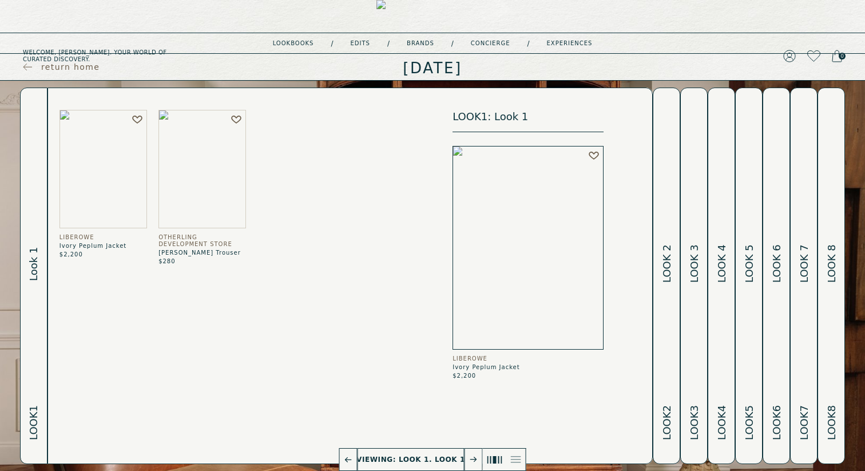
click at [521, 461] on icon at bounding box center [516, 459] width 10 height 7
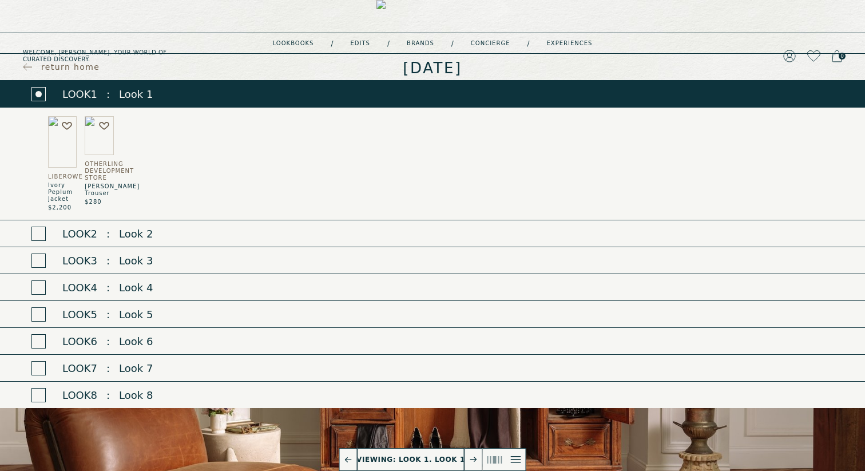
click at [37, 230] on span at bounding box center [38, 234] width 14 height 14
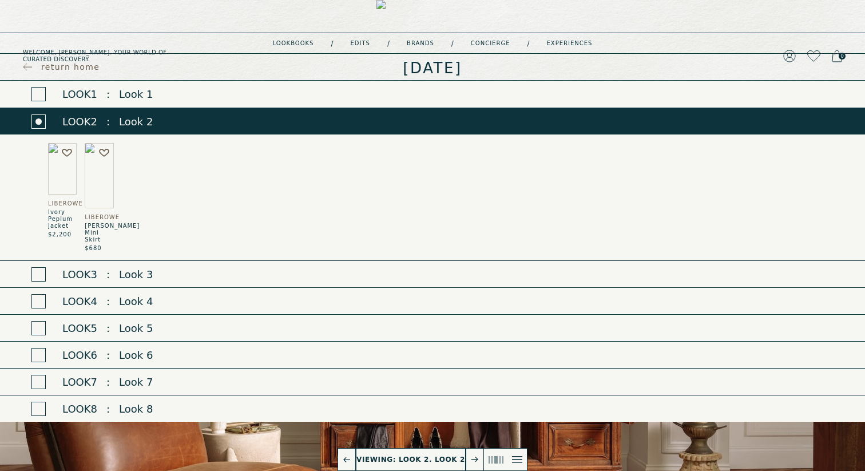
click at [37, 230] on div "Liberowe Ivory Peplum Jacket $2,200 Liberowe Ivory Vera Mini Skirt $680" at bounding box center [432, 198] width 865 height 126
click at [37, 118] on span at bounding box center [38, 121] width 14 height 14
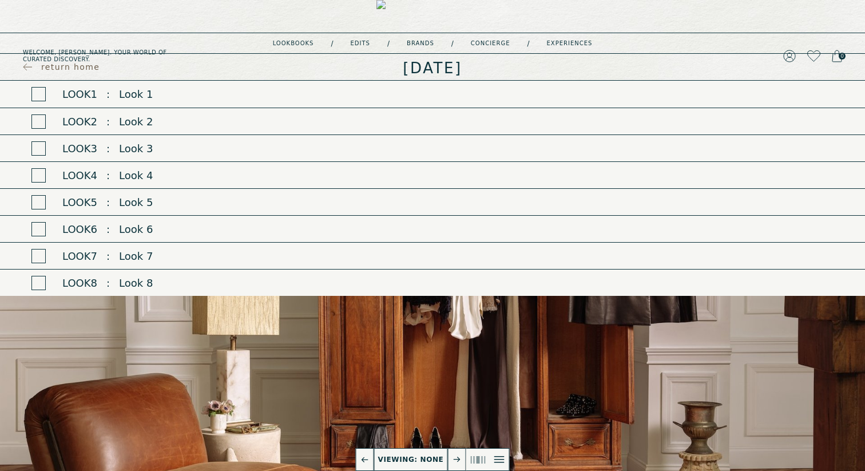
click at [35, 101] on span at bounding box center [38, 94] width 14 height 14
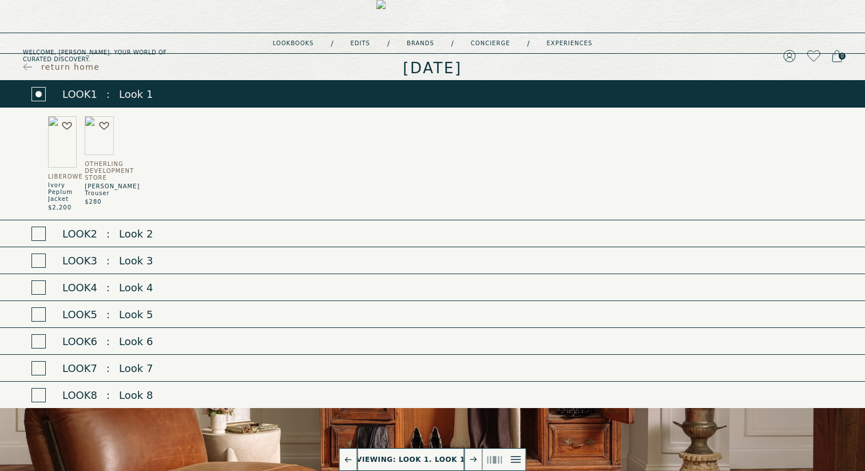
click at [34, 88] on span at bounding box center [38, 94] width 14 height 14
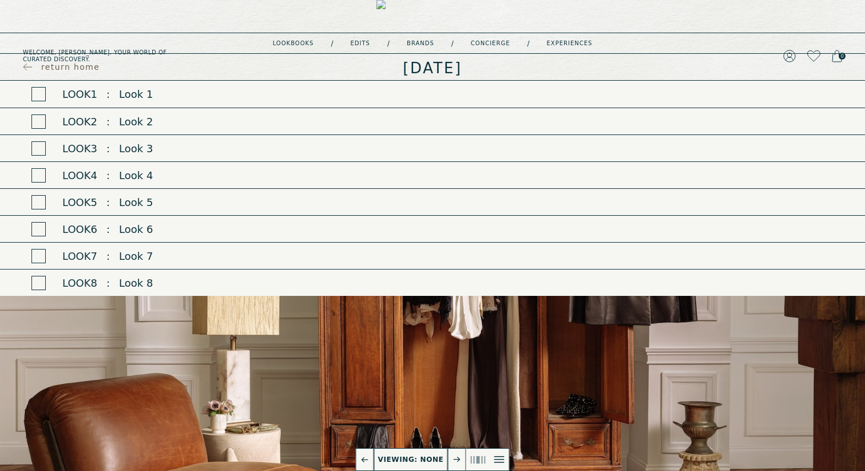
click at [39, 154] on span at bounding box center [38, 148] width 14 height 14
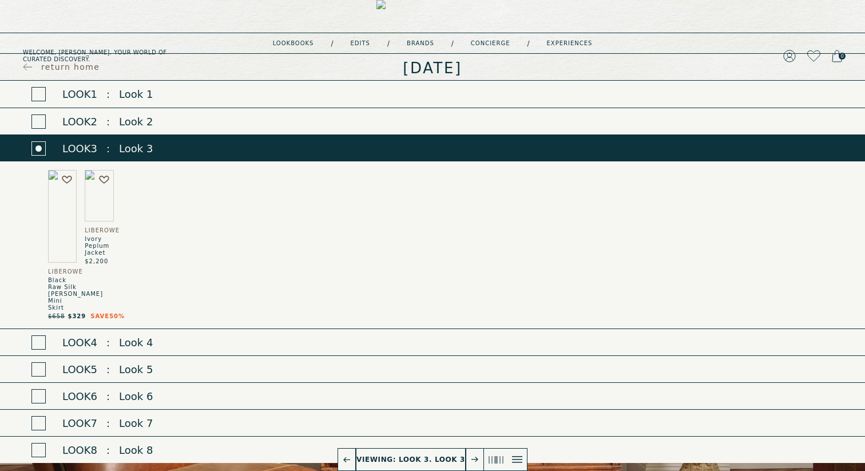
click at [38, 149] on span at bounding box center [38, 148] width 6 height 6
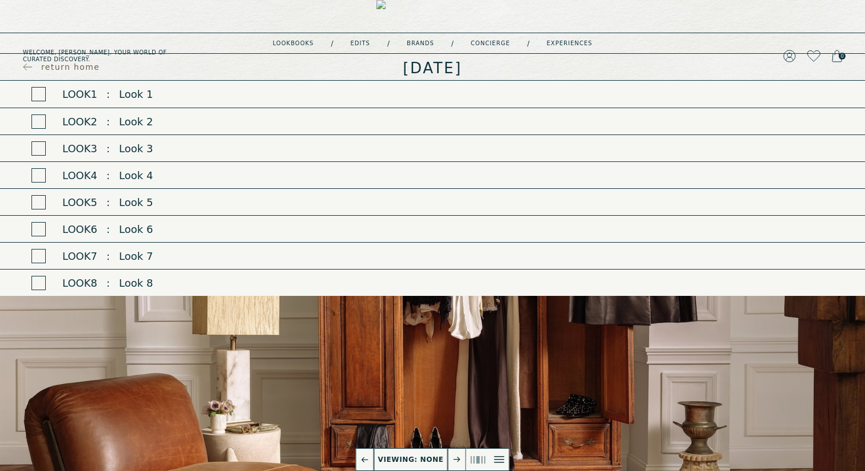
click at [38, 179] on span at bounding box center [38, 175] width 14 height 14
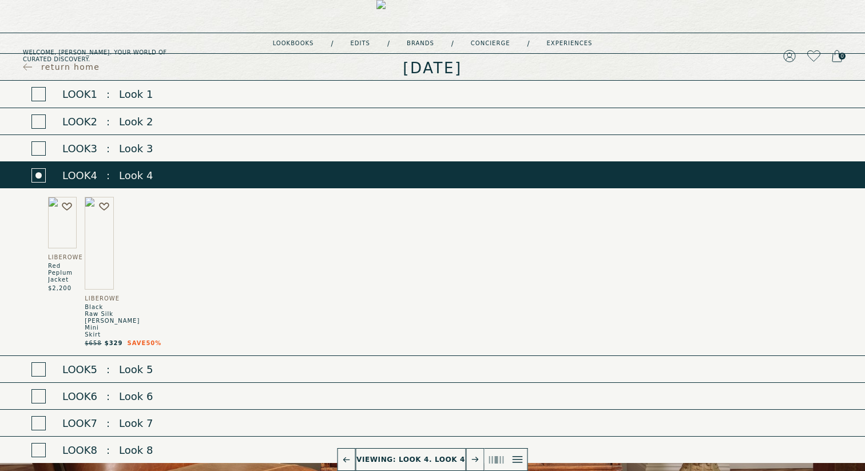
click at [41, 173] on span at bounding box center [38, 175] width 6 height 6
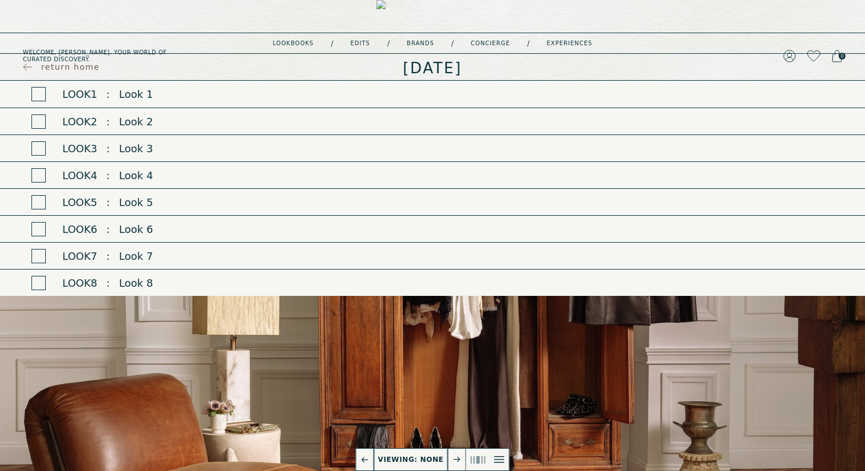
click at [478, 460] on icon at bounding box center [478, 459] width 0 height 7
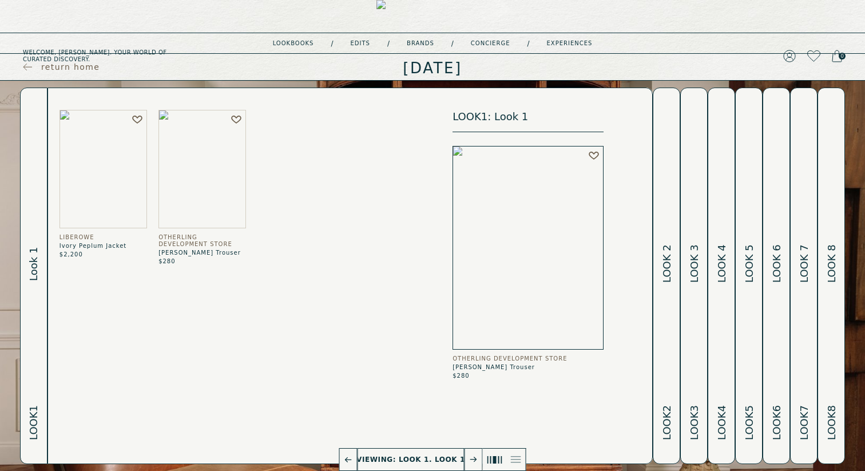
click at [669, 169] on h2 "Look 2 Look 2" at bounding box center [666, 275] width 13 height 375
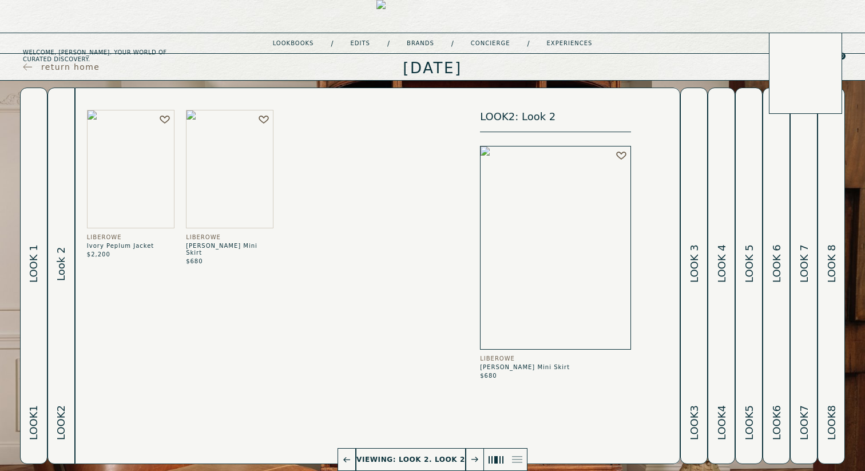
click at [808, 50] on icon at bounding box center [814, 55] width 13 height 11
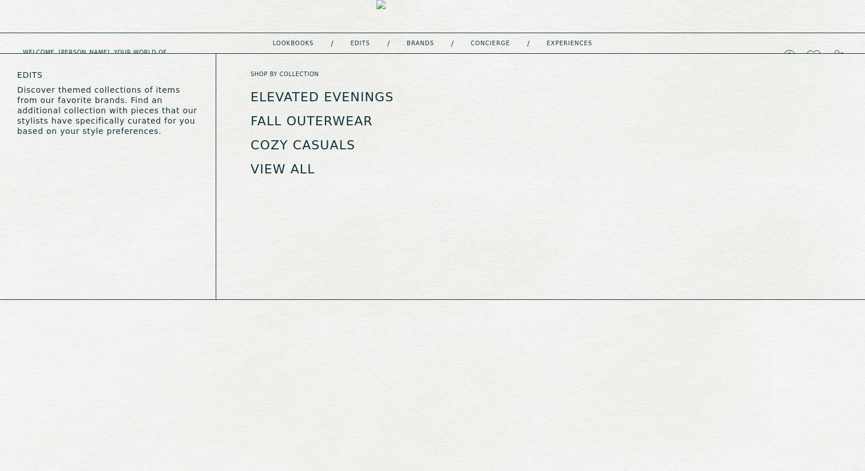
click at [333, 120] on link "Fall Outerwear" at bounding box center [312, 121] width 122 height 14
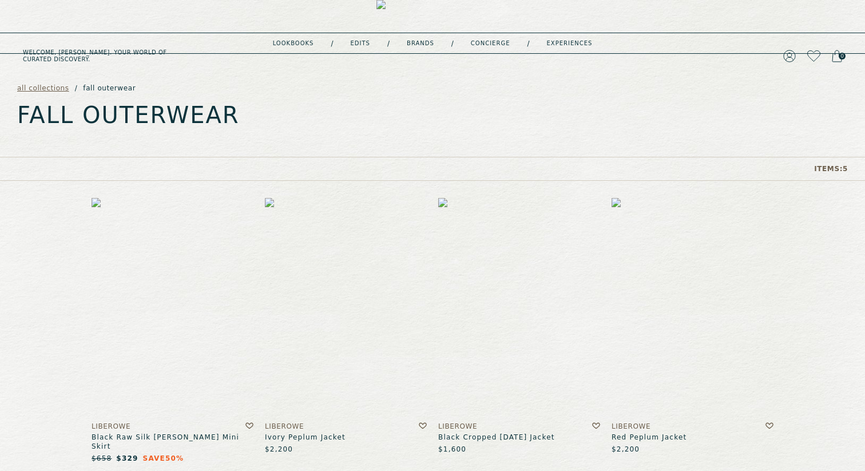
click at [597, 422] on icon at bounding box center [596, 425] width 8 height 9
click at [822, 28] on link "View favorites" at bounding box center [818, 31] width 48 height 7
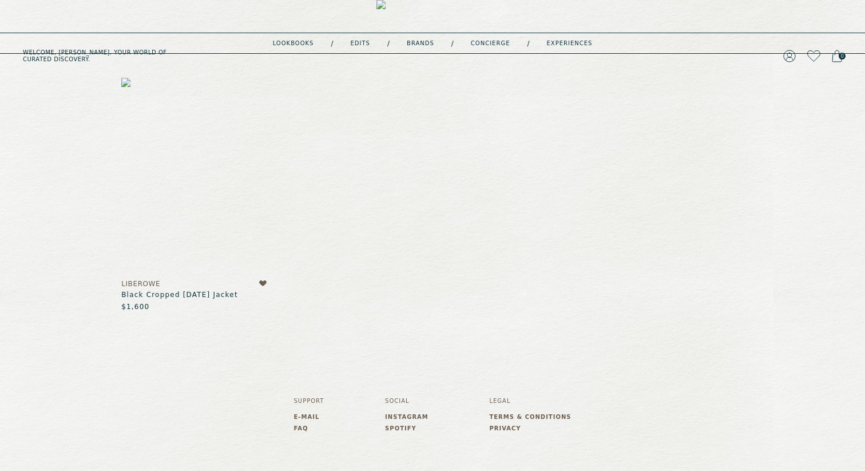
scroll to position [213, 0]
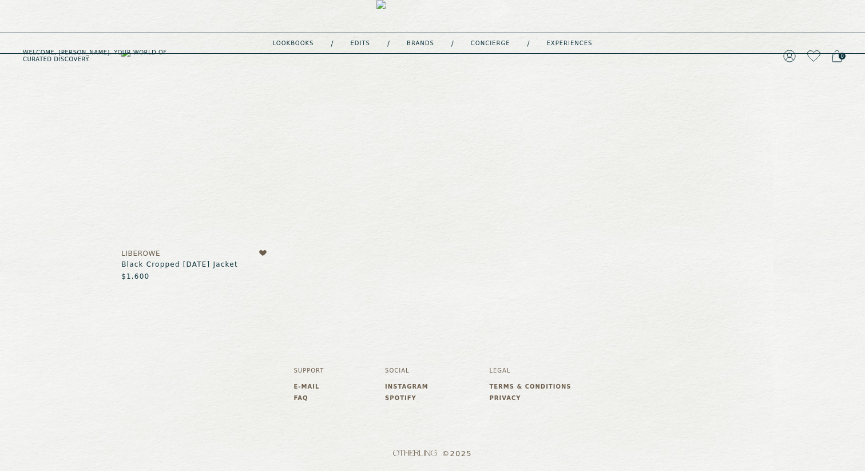
click at [413, 397] on link "Spotify" at bounding box center [406, 398] width 43 height 7
click at [521, 395] on link "Privacy" at bounding box center [530, 398] width 82 height 7
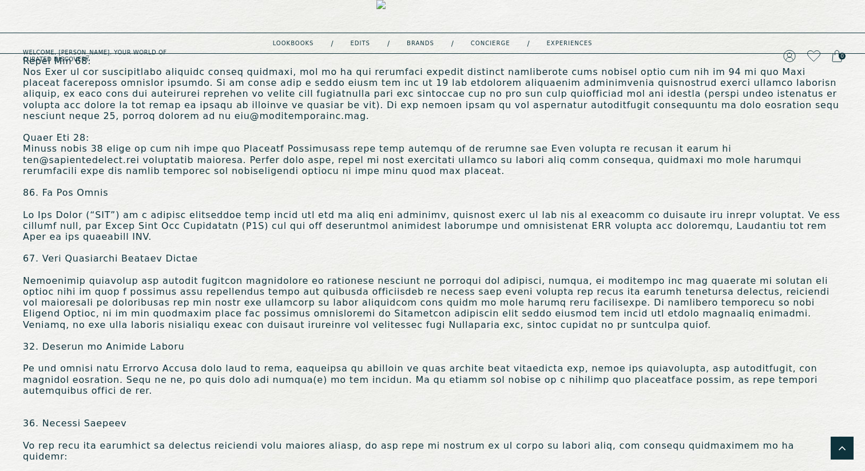
scroll to position [1510, 0]
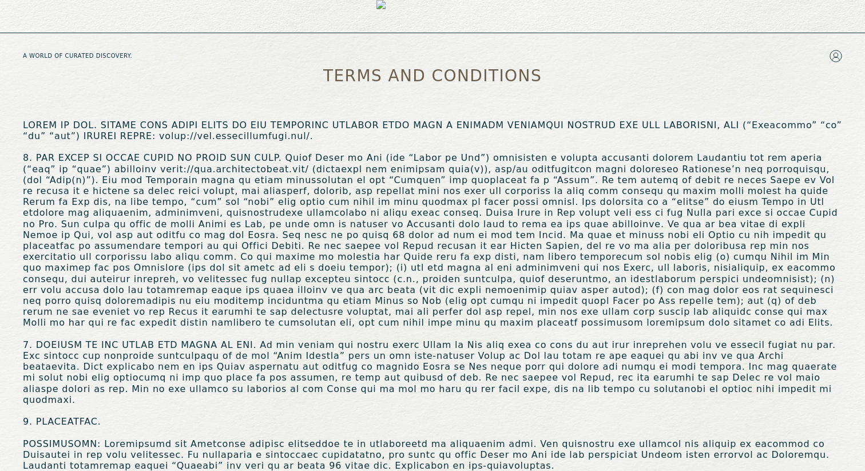
click at [404, 12] on img at bounding box center [433, 56] width 112 height 112
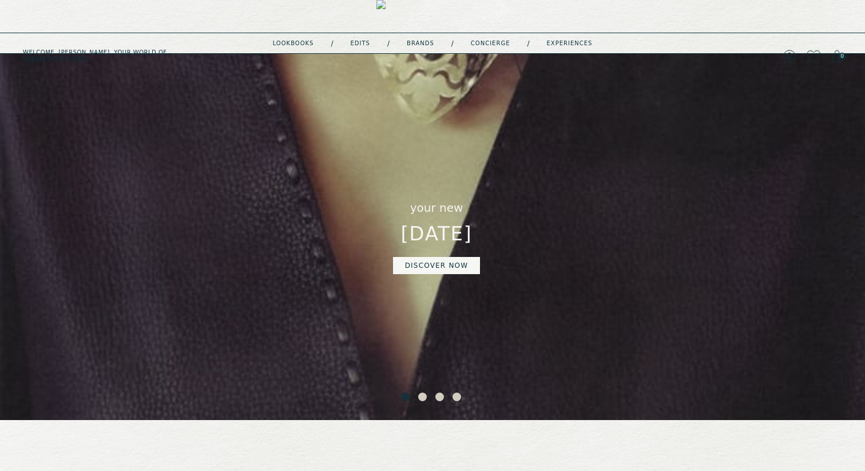
click at [421, 395] on button "2" at bounding box center [423, 398] width 11 height 11
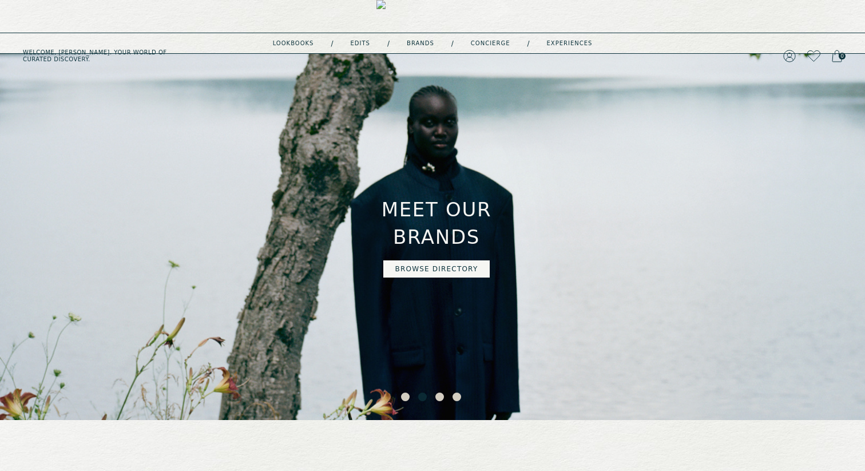
click at [450, 260] on button "Browse directory" at bounding box center [436, 268] width 107 height 17
click at [411, 260] on button "Browse directory" at bounding box center [436, 268] width 107 height 17
click at [459, 260] on button "Browse directory" at bounding box center [436, 268] width 107 height 17
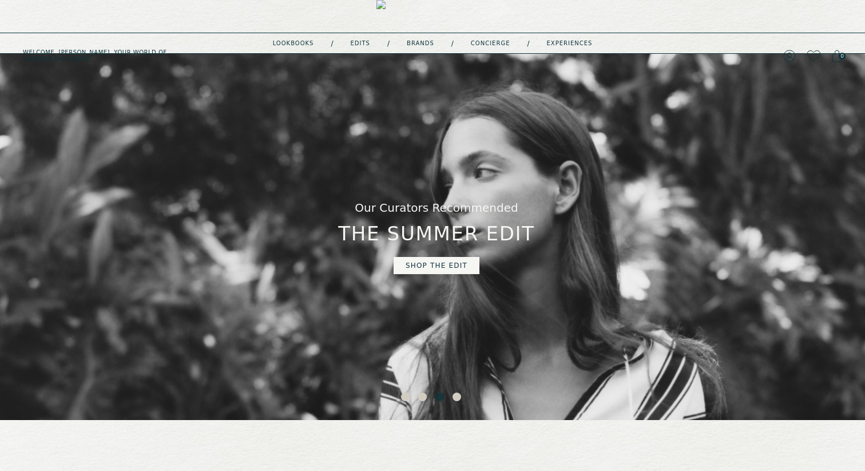
click at [450, 260] on link "shop the edit" at bounding box center [437, 265] width 86 height 17
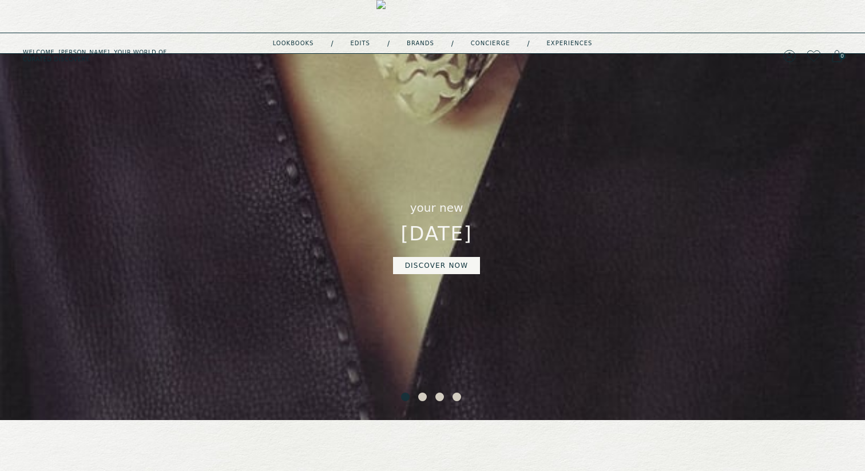
click at [440, 398] on button "3" at bounding box center [441, 398] width 11 height 11
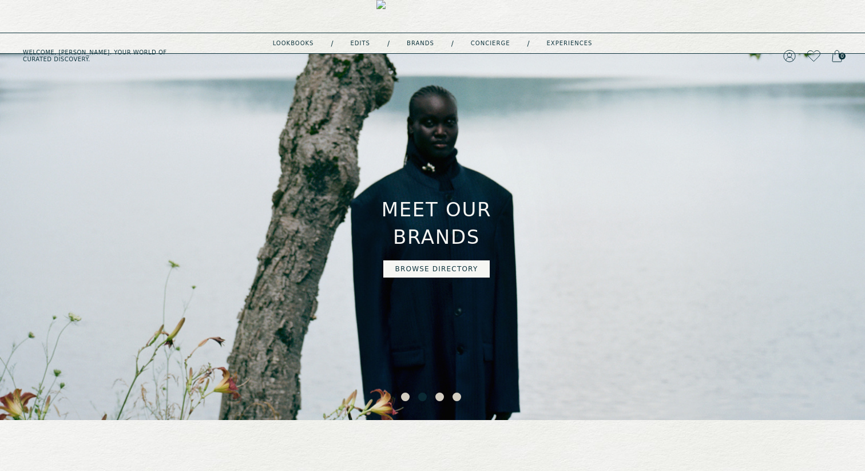
click at [458, 395] on button "4" at bounding box center [458, 398] width 11 height 11
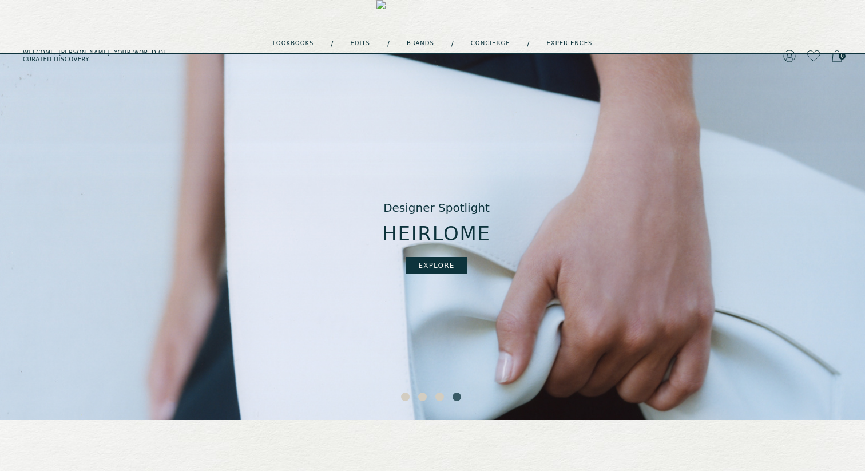
click at [447, 262] on button "EXPLORE" at bounding box center [436, 265] width 60 height 17
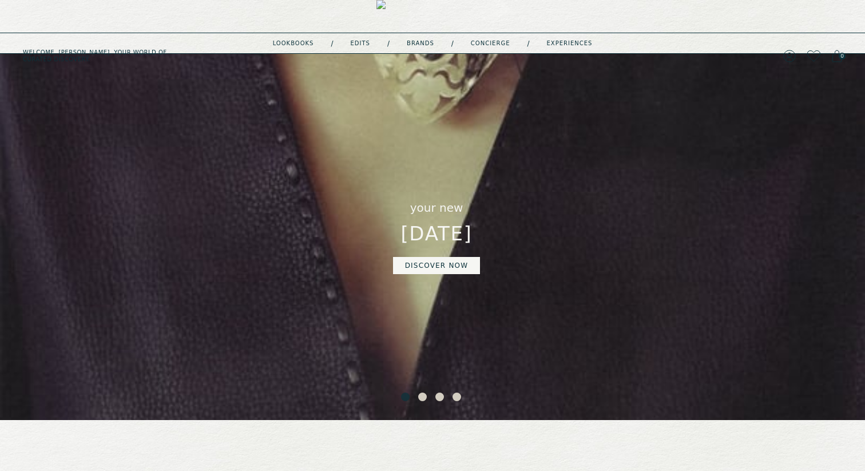
click at [456, 397] on button "4" at bounding box center [458, 398] width 11 height 11
click at [460, 399] on button "4" at bounding box center [458, 398] width 11 height 11
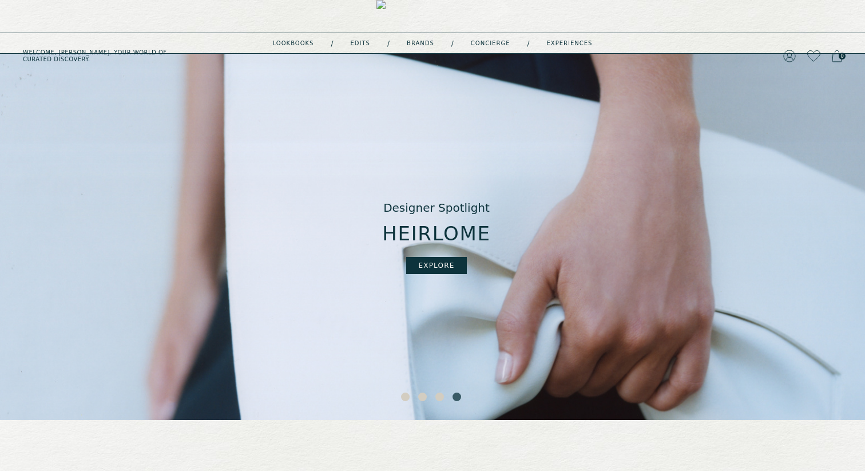
click at [441, 270] on button "EXPLORE" at bounding box center [436, 265] width 60 height 17
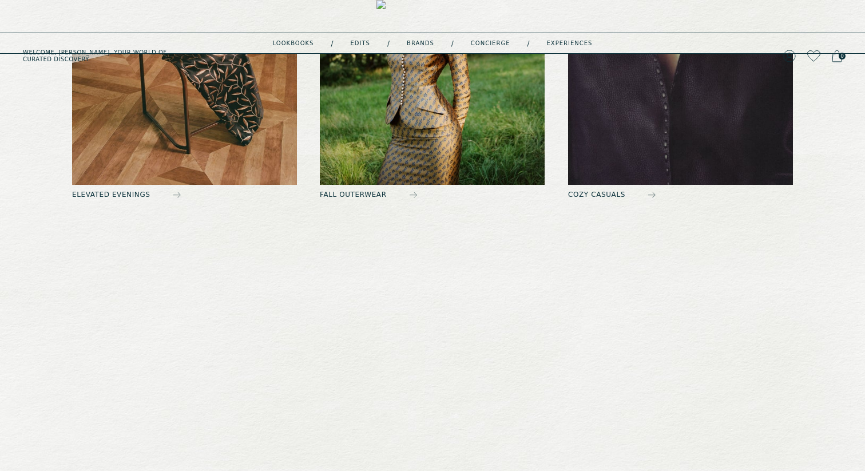
scroll to position [694, 0]
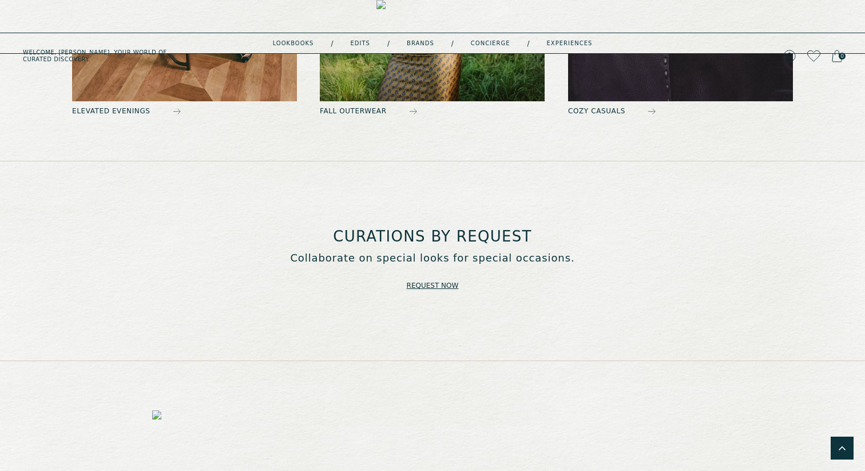
click at [427, 284] on link "Request now" at bounding box center [433, 286] width 52 height 16
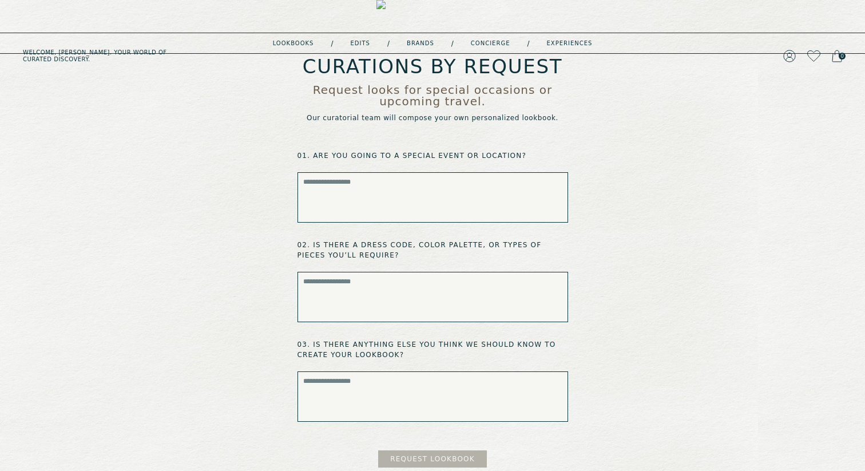
scroll to position [33, 0]
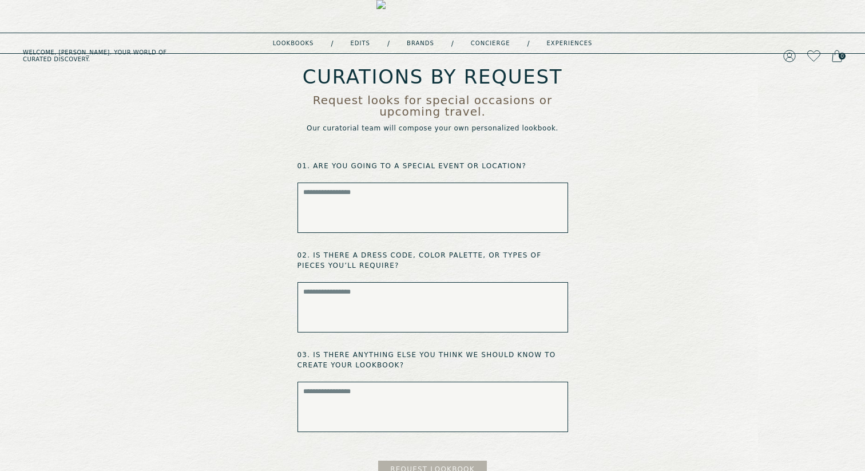
click at [434, 183] on textarea at bounding box center [433, 208] width 271 height 50
type textarea "**********"
click at [382, 290] on textarea at bounding box center [433, 307] width 271 height 50
type textarea "**********"
click at [350, 393] on textarea at bounding box center [433, 407] width 271 height 50
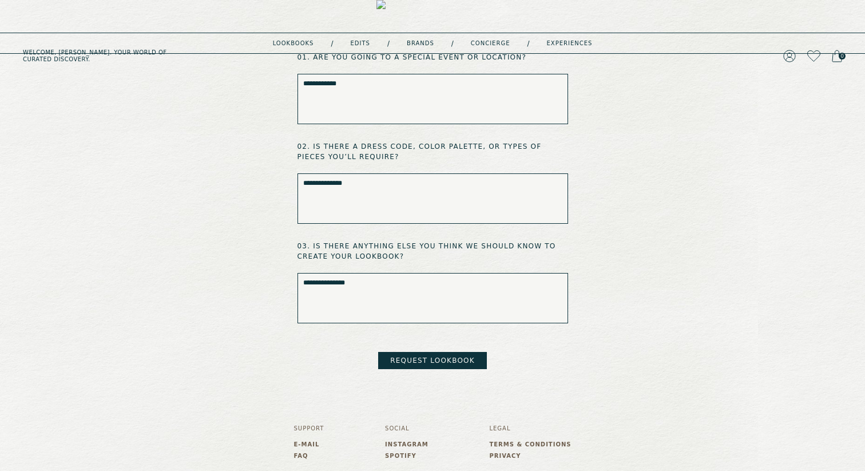
scroll to position [176, 0]
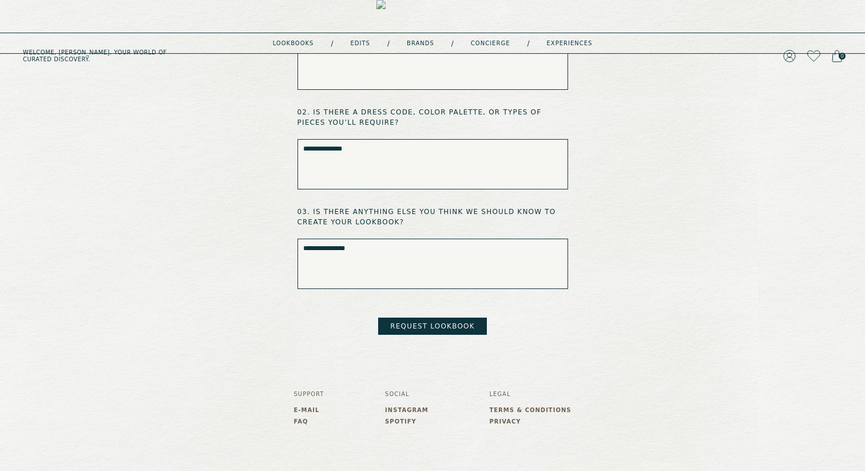
type textarea "**********"
click at [455, 318] on button "Request Lookbook" at bounding box center [432, 326] width 109 height 17
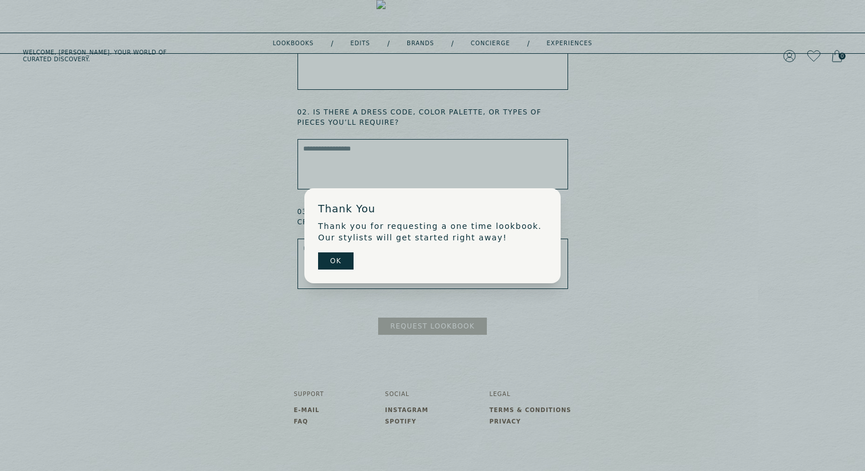
click at [328, 263] on button "OK" at bounding box center [335, 260] width 35 height 17
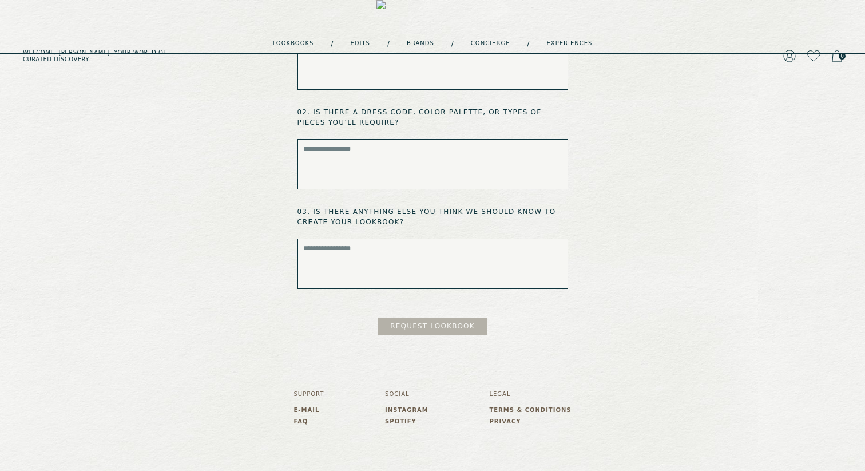
scroll to position [0, 0]
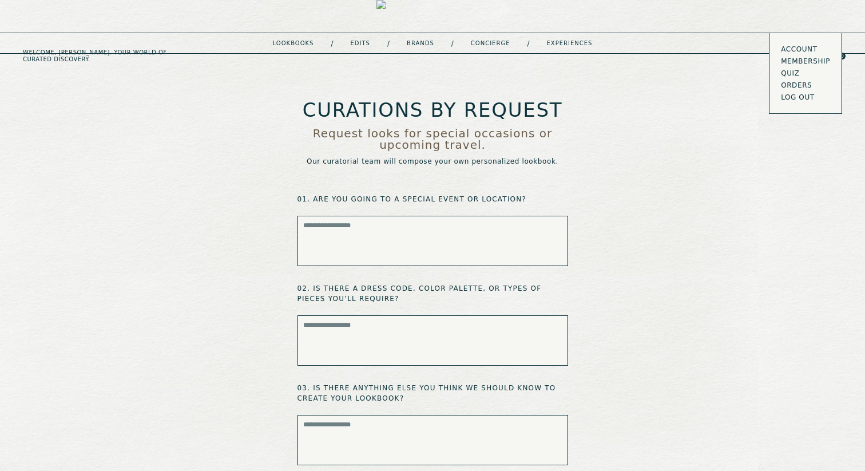
click at [299, 46] on nav "lookbooks / Edits / Brands / concierge / experiences" at bounding box center [433, 43] width 320 height 9
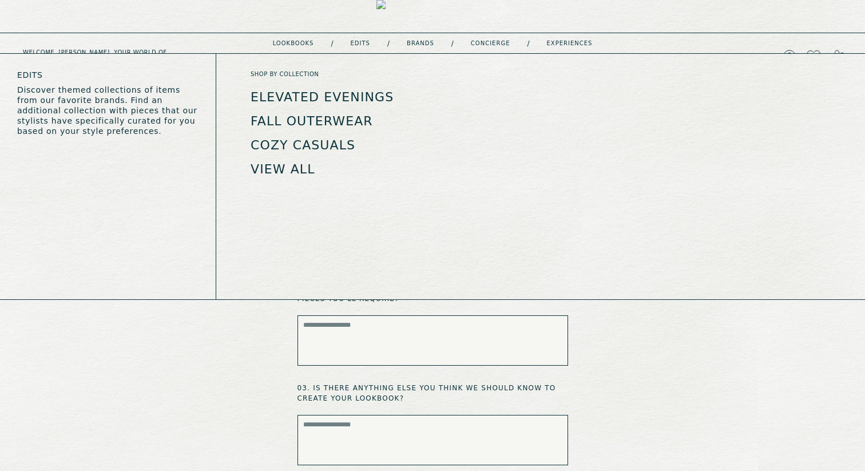
click at [296, 145] on link "Cozy Casuals" at bounding box center [303, 145] width 105 height 14
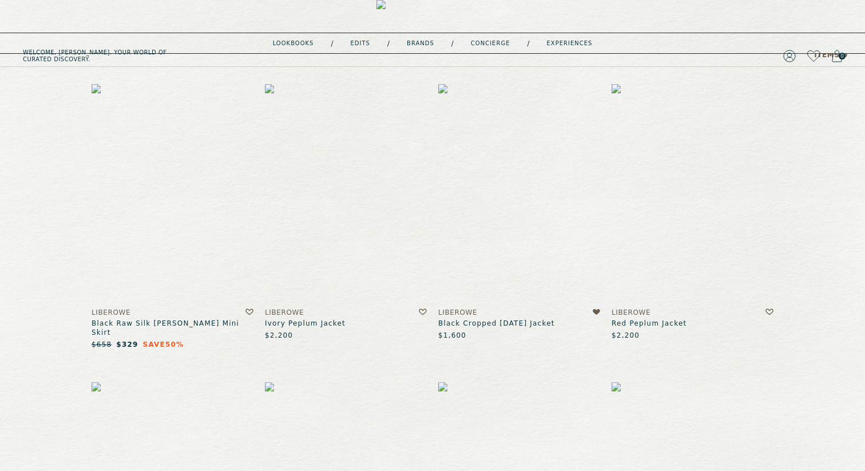
scroll to position [130, 0]
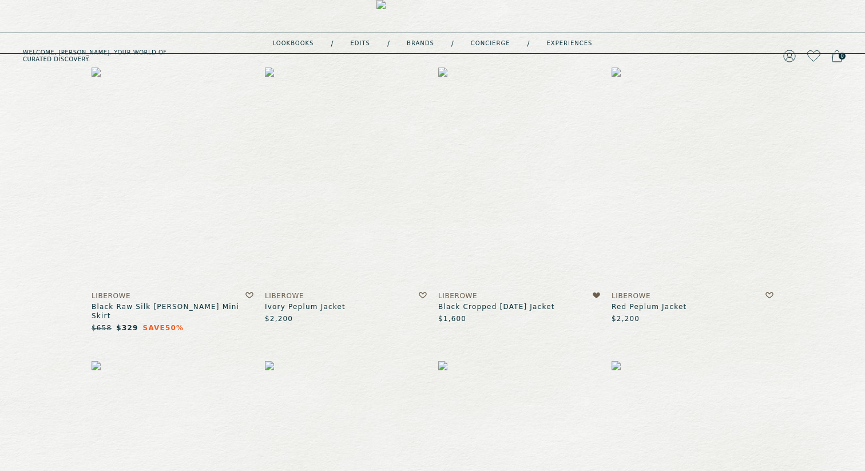
click at [389, 213] on img at bounding box center [346, 177] width 162 height 219
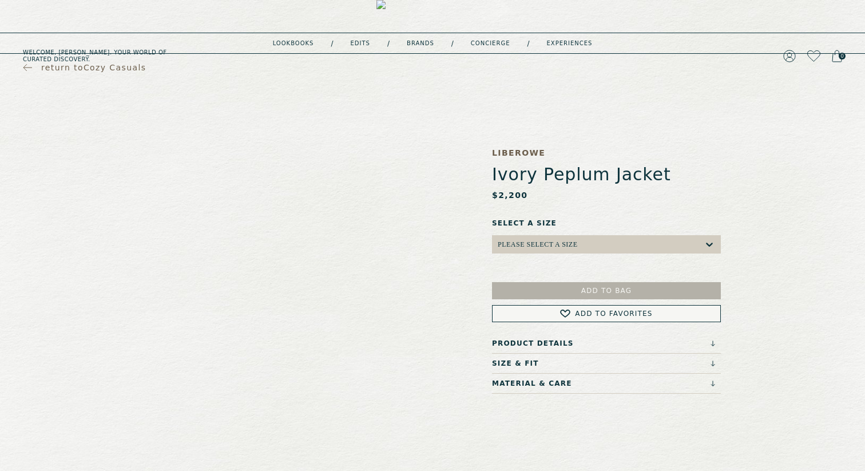
click at [571, 242] on div "Please select a Size" at bounding box center [538, 244] width 80 height 8
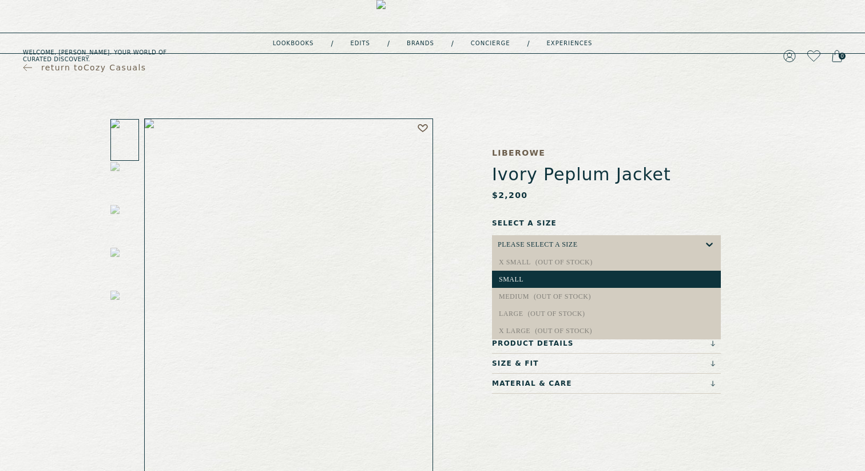
click at [536, 280] on div "small" at bounding box center [606, 279] width 215 height 8
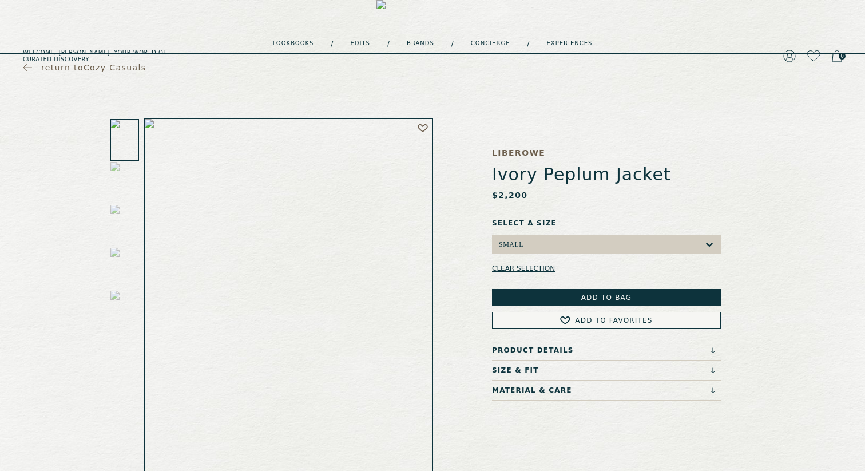
click at [566, 294] on button "Add to Bag" at bounding box center [606, 297] width 229 height 17
click at [836, 48] on link "1" at bounding box center [837, 56] width 10 height 16
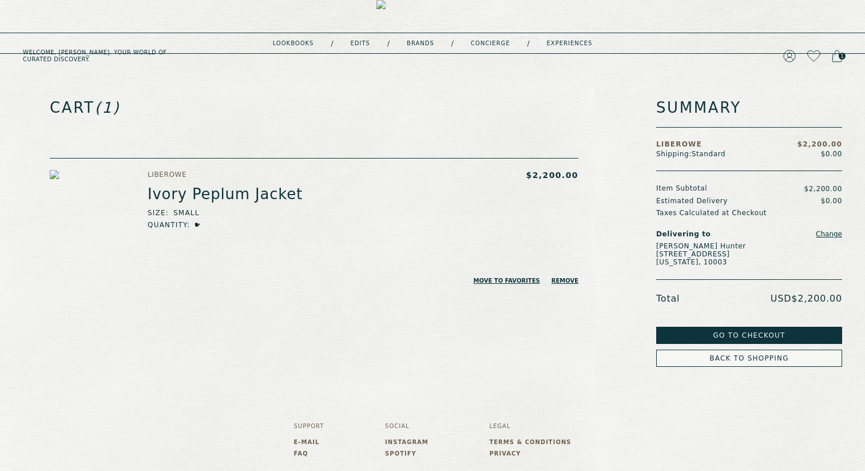
click at [838, 50] on icon at bounding box center [837, 55] width 9 height 11
click at [429, 13] on img at bounding box center [433, 56] width 112 height 112
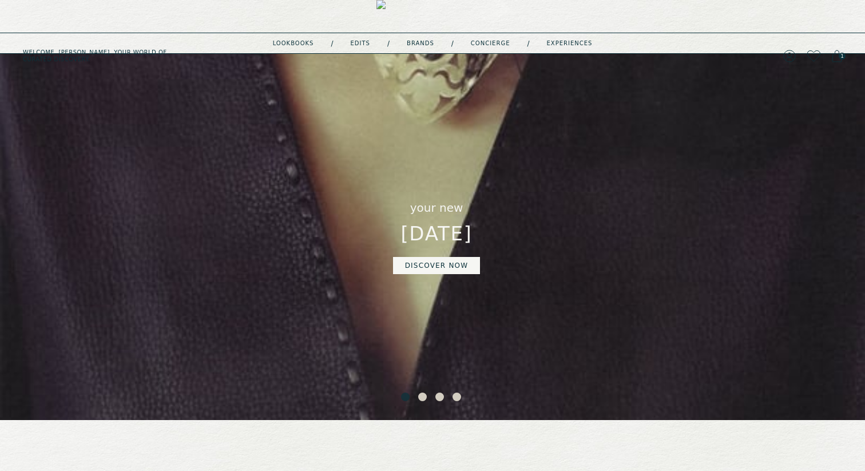
click at [837, 50] on icon at bounding box center [837, 56] width 10 height 13
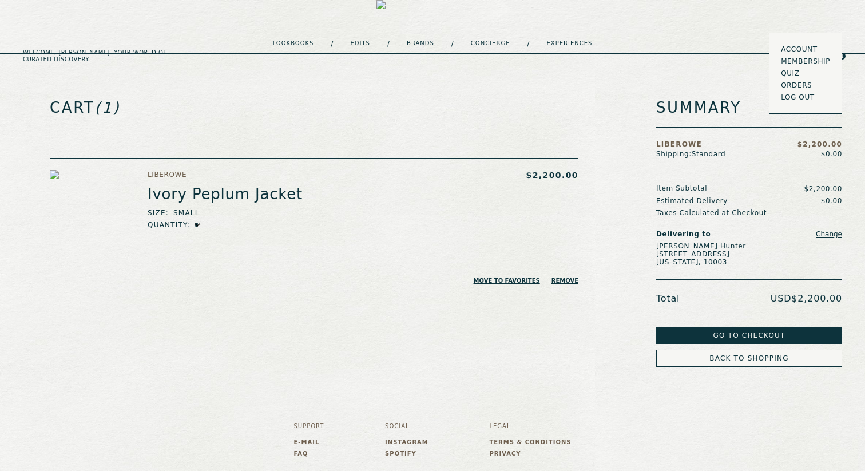
click at [786, 50] on icon at bounding box center [790, 56] width 13 height 13
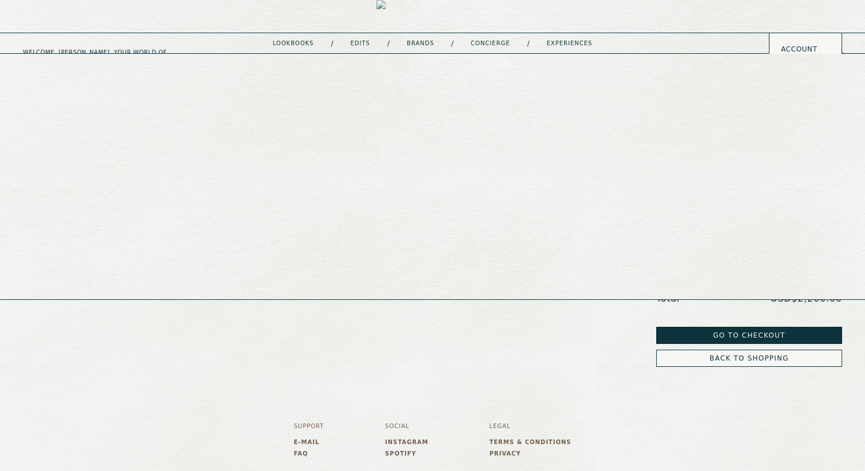
click at [300, 43] on link "lookbooks" at bounding box center [293, 44] width 41 height 6
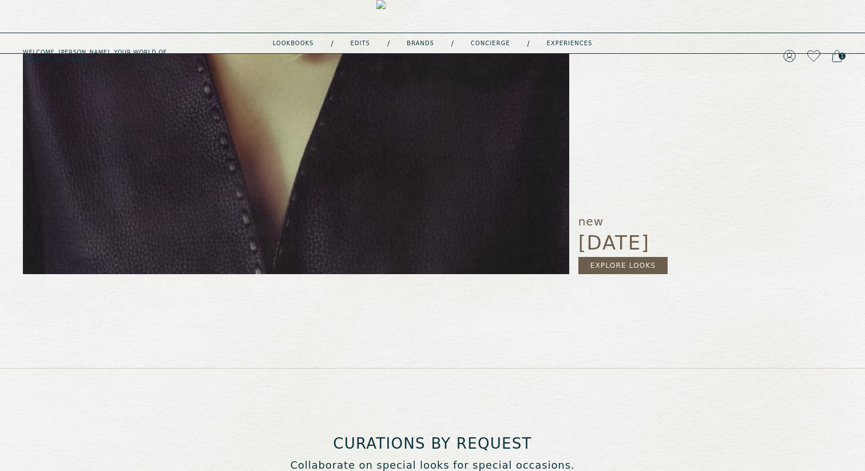
scroll to position [116, 0]
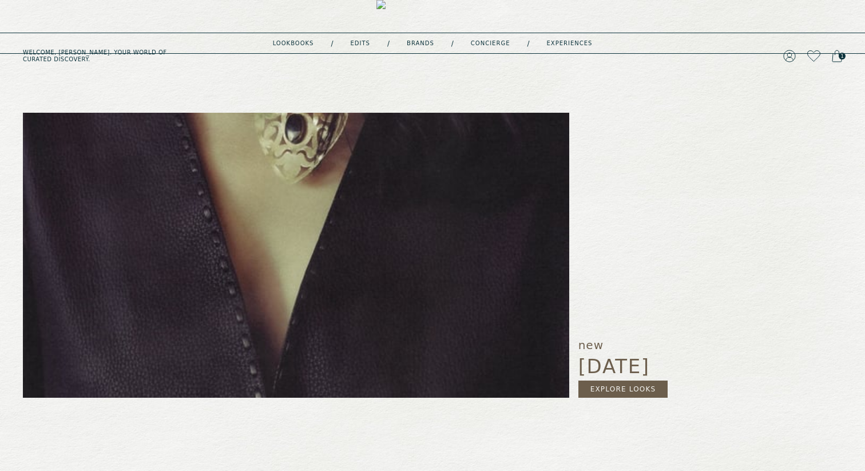
click at [617, 390] on link "Explore Looks" at bounding box center [624, 389] width 90 height 17
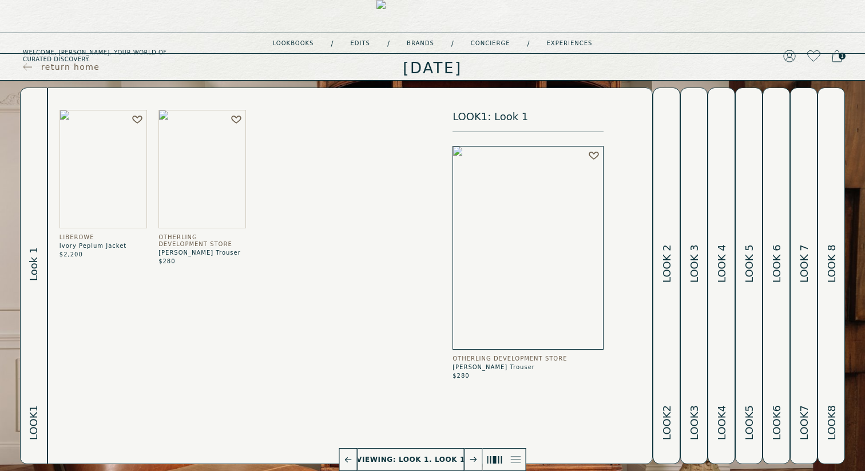
click at [715, 219] on button "Look 4 Look 4" at bounding box center [721, 276] width 27 height 377
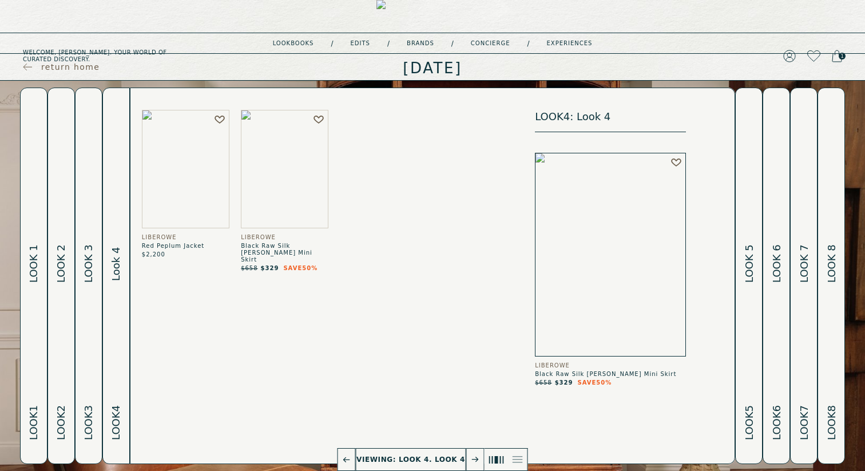
click at [211, 189] on img at bounding box center [186, 169] width 88 height 118
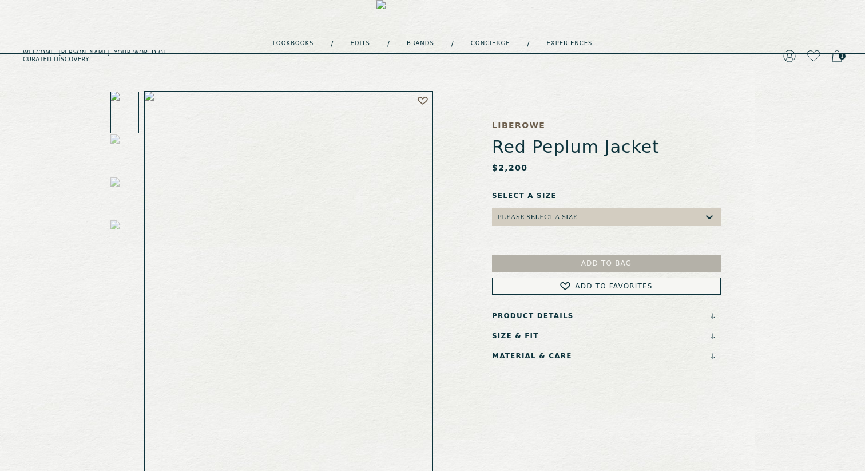
scroll to position [30, 0]
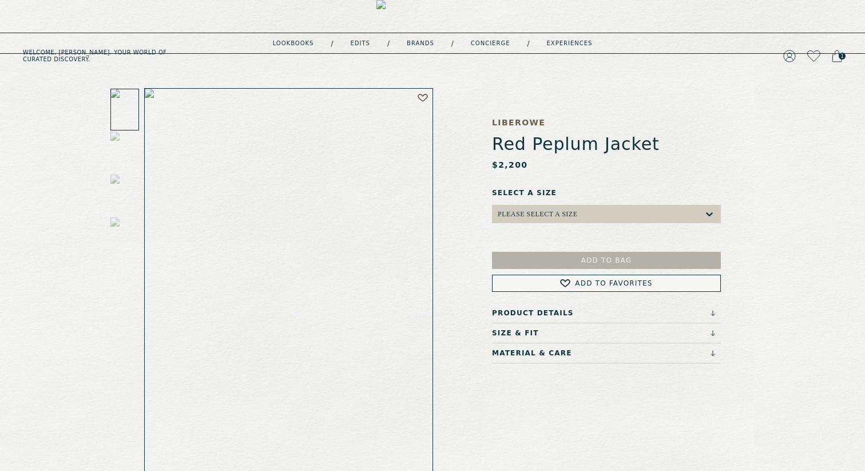
click at [572, 213] on div "Please select a Size" at bounding box center [538, 214] width 80 height 8
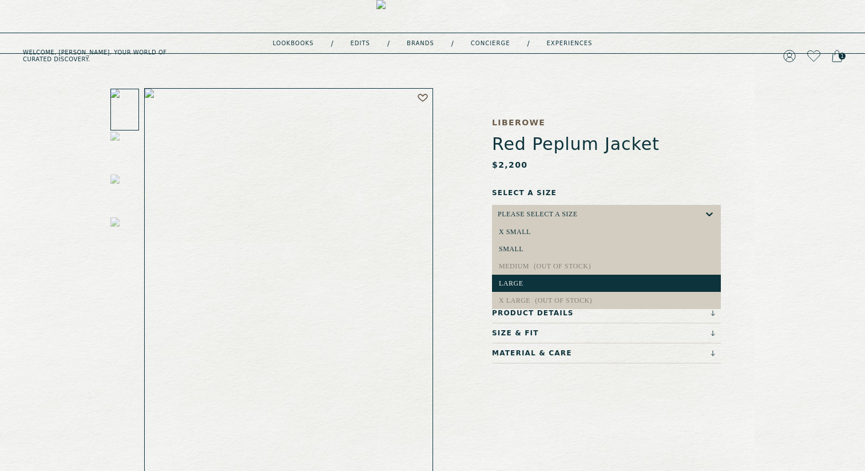
click at [527, 280] on div "large" at bounding box center [606, 283] width 215 height 8
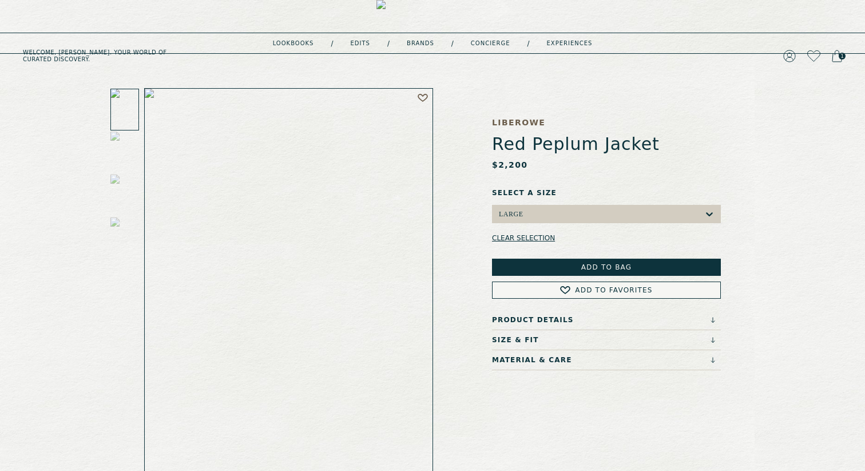
scroll to position [0, 0]
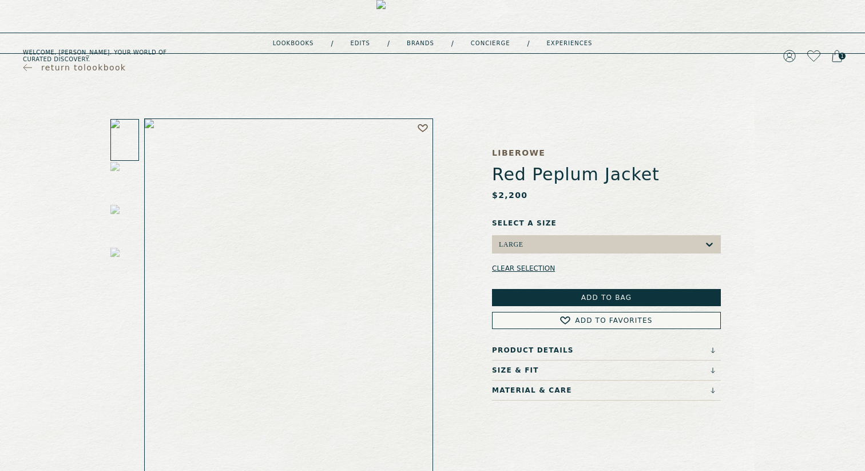
click at [609, 298] on button "Add to Bag" at bounding box center [606, 297] width 229 height 17
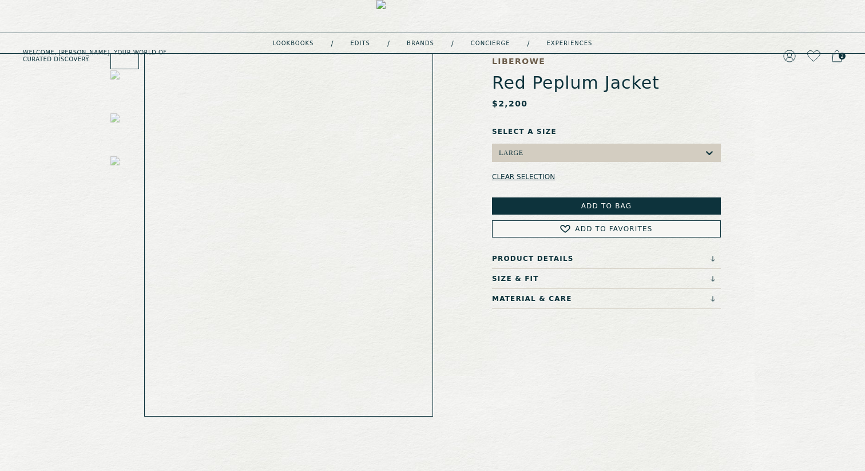
scroll to position [90, 0]
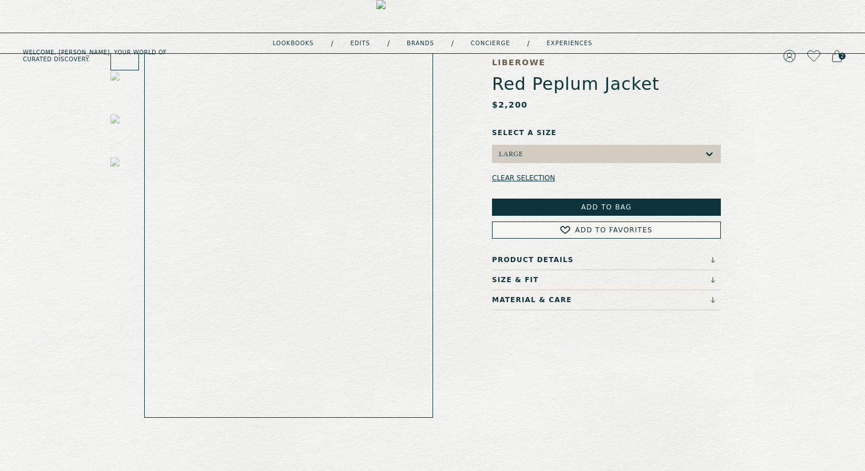
click at [611, 303] on div "Material & Care" at bounding box center [603, 300] width 223 height 8
click at [588, 260] on div "Product Details" at bounding box center [603, 260] width 223 height 8
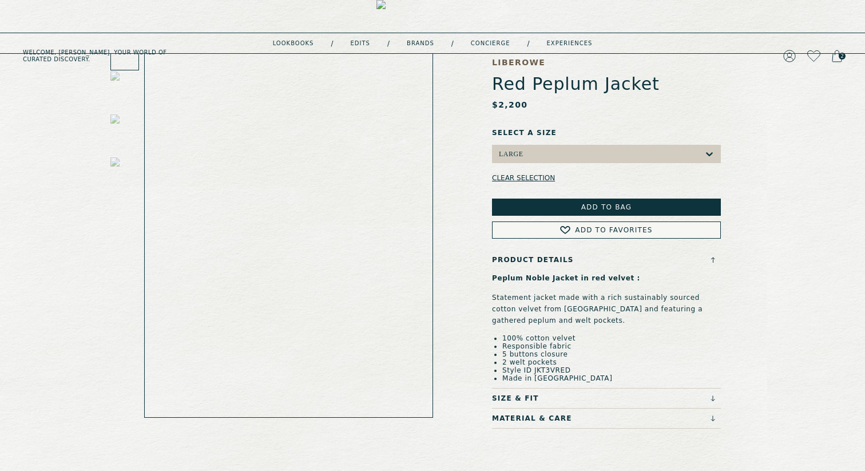
click at [588, 260] on div "Product Details" at bounding box center [603, 260] width 223 height 8
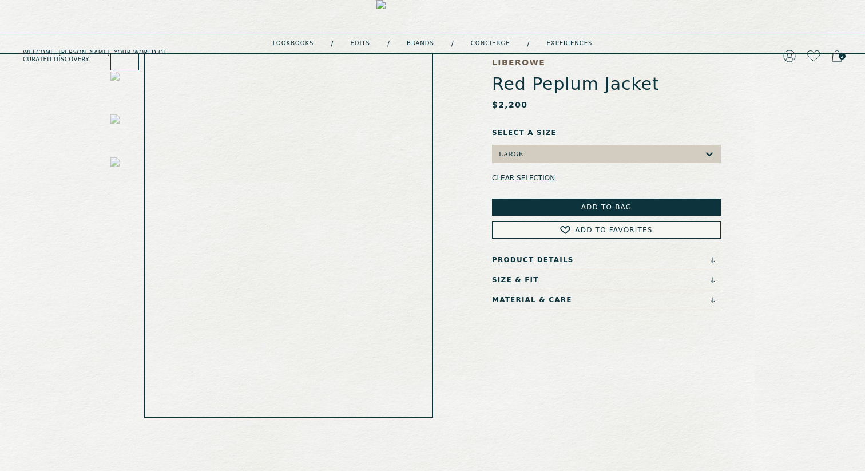
click at [546, 277] on div "Size & Fit" at bounding box center [603, 280] width 223 height 8
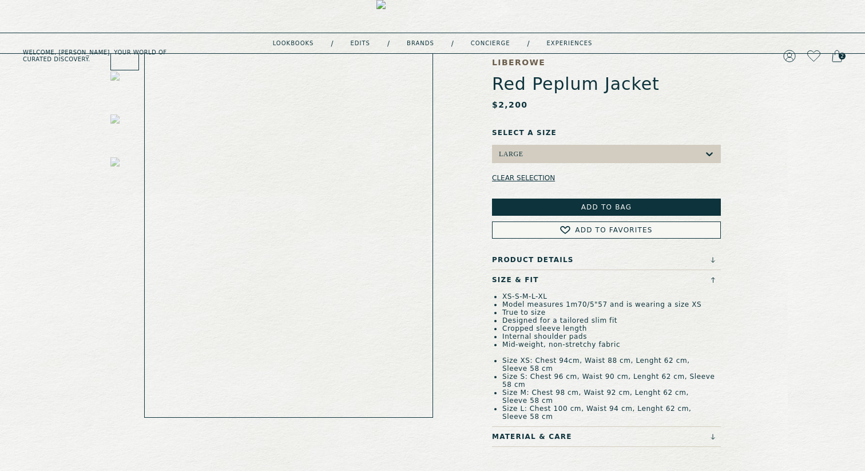
click at [547, 277] on div "Size & Fit" at bounding box center [603, 280] width 223 height 8
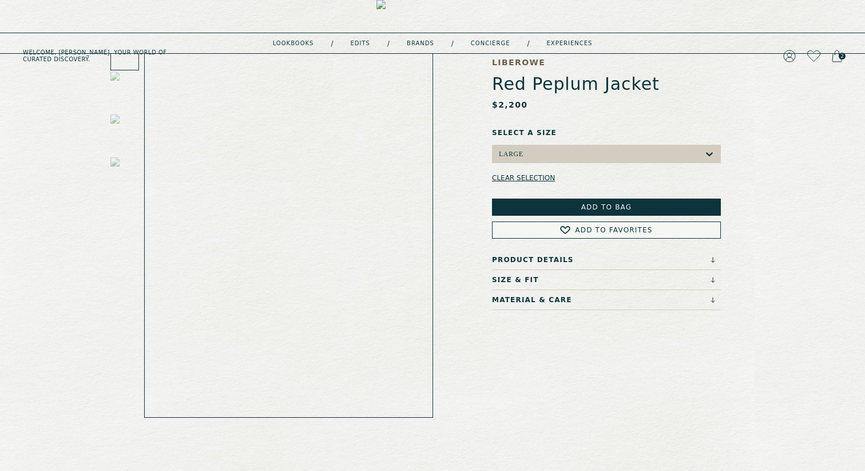
click at [539, 178] on button "Clear selection" at bounding box center [523, 178] width 63 height 7
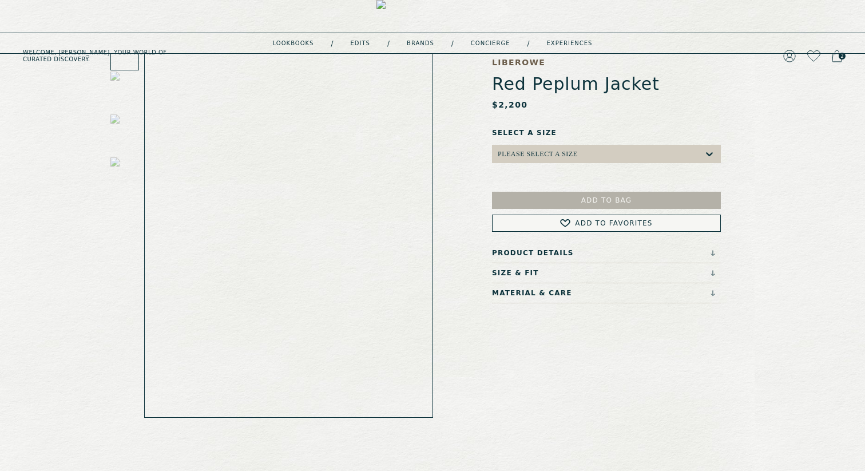
click at [550, 161] on div "Please select a Size" at bounding box center [601, 154] width 206 height 18
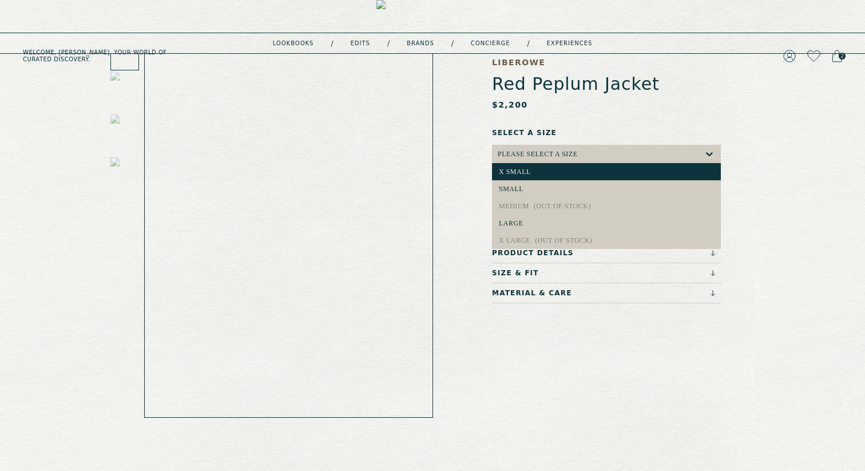
click at [525, 178] on div "x small" at bounding box center [606, 171] width 229 height 17
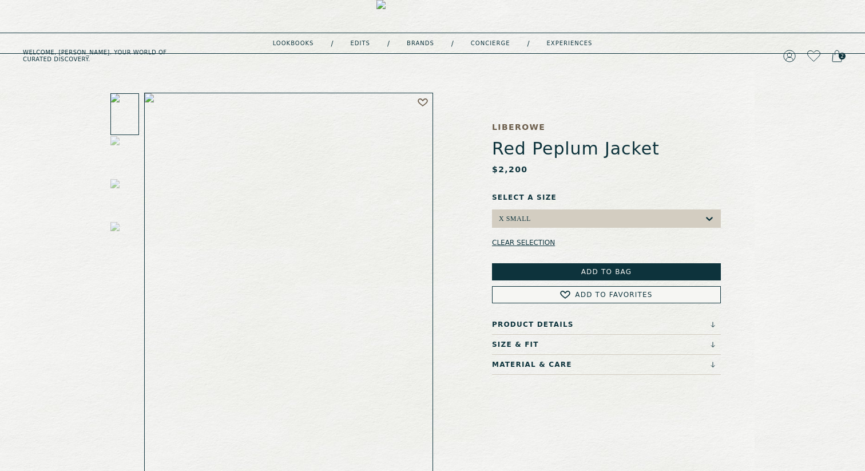
scroll to position [0, 0]
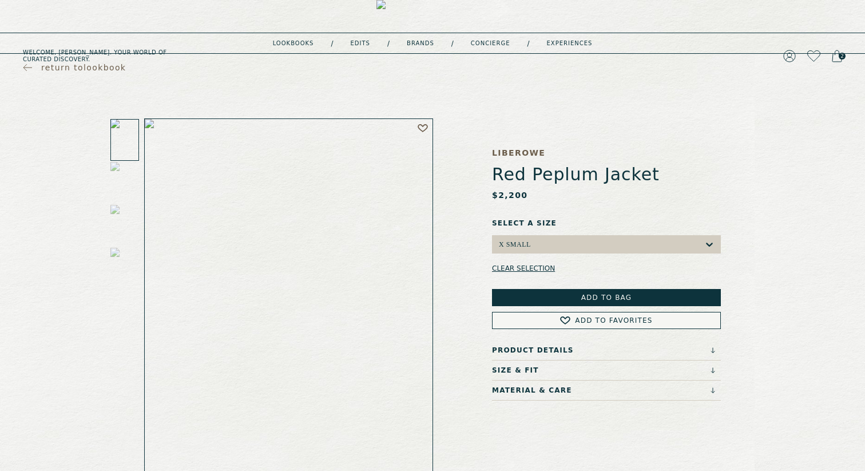
click at [840, 53] on span "2" at bounding box center [842, 56] width 7 height 7
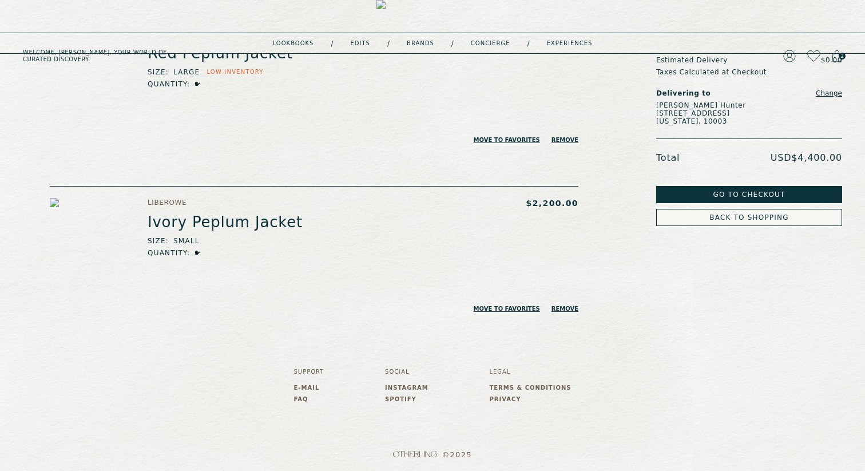
scroll to position [142, 0]
click at [572, 306] on button "Remove" at bounding box center [565, 307] width 27 height 7
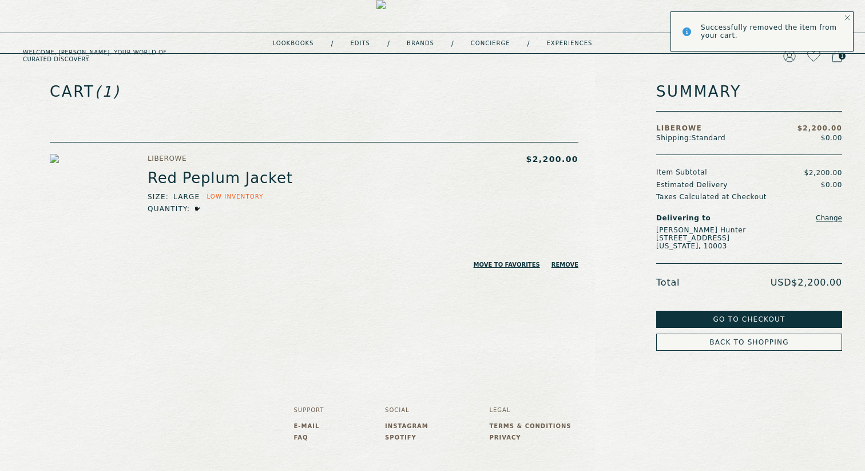
scroll to position [0, 0]
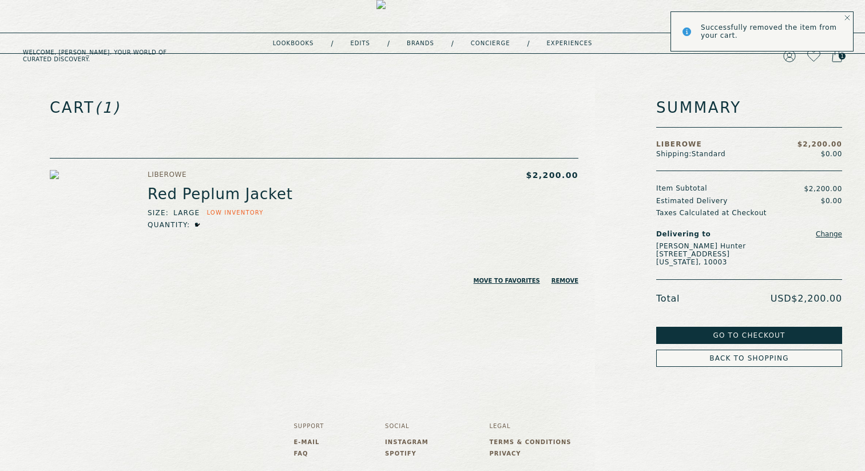
click at [744, 331] on button "Go to Checkout" at bounding box center [749, 335] width 186 height 17
